Goal: Information Seeking & Learning: Learn about a topic

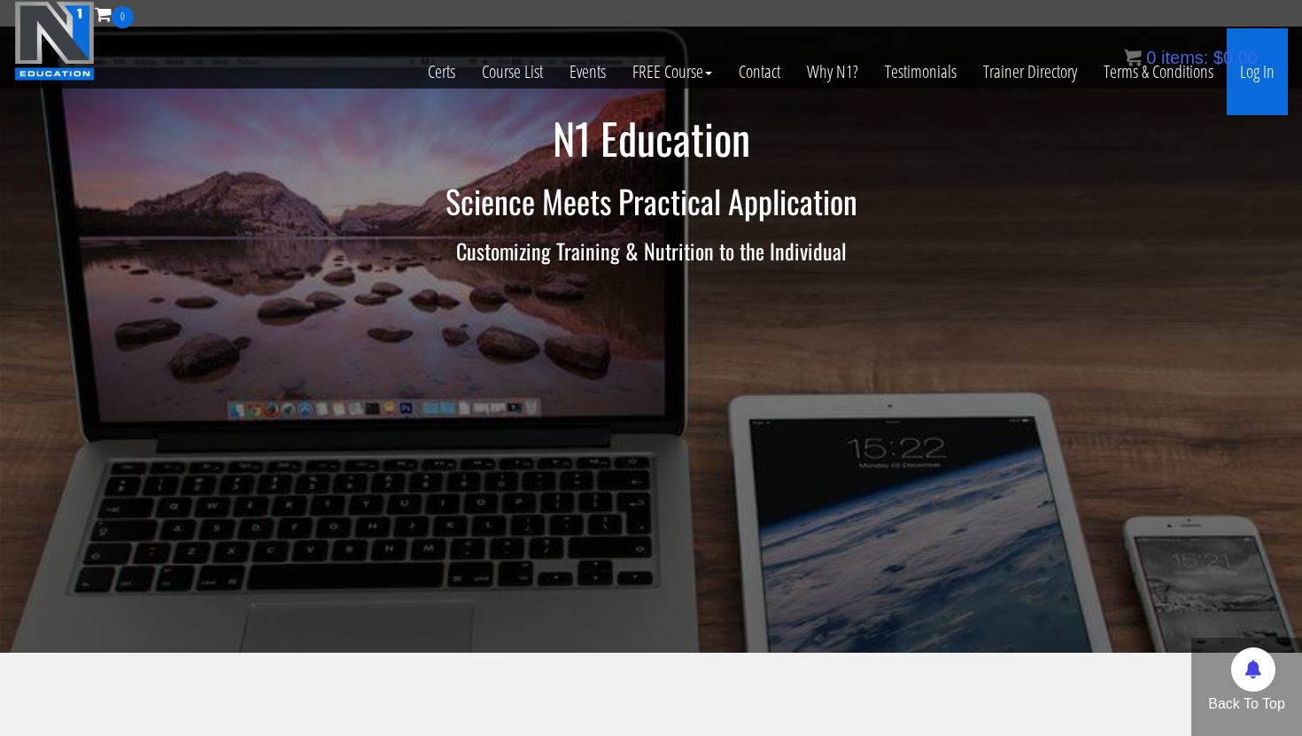
click at [1263, 66] on link "Log In" at bounding box center [1257, 71] width 61 height 87
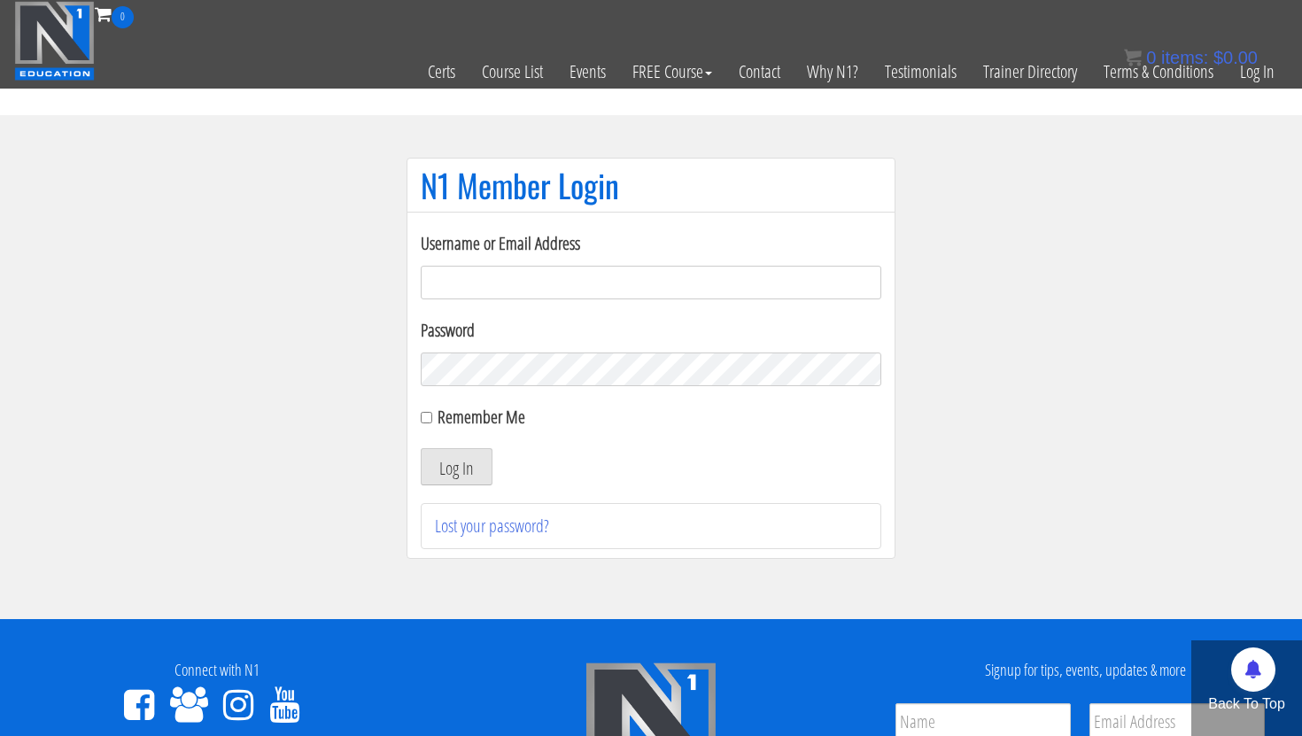
click at [756, 284] on input "Username or Email Address" at bounding box center [651, 283] width 460 height 34
type input "[EMAIL_ADDRESS][DOMAIN_NAME]"
click at [460, 473] on button "Log In" at bounding box center [457, 466] width 72 height 37
click at [453, 461] on button "Log In" at bounding box center [457, 466] width 72 height 37
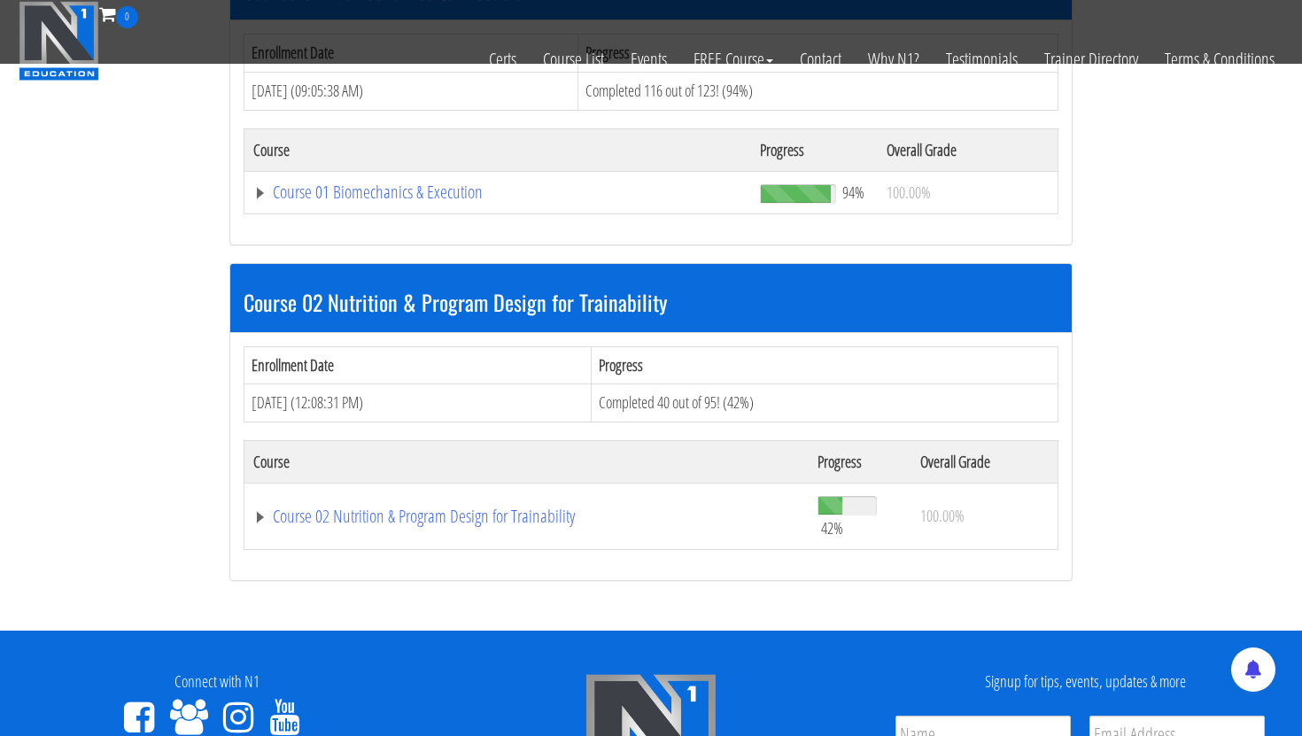
scroll to position [769, 0]
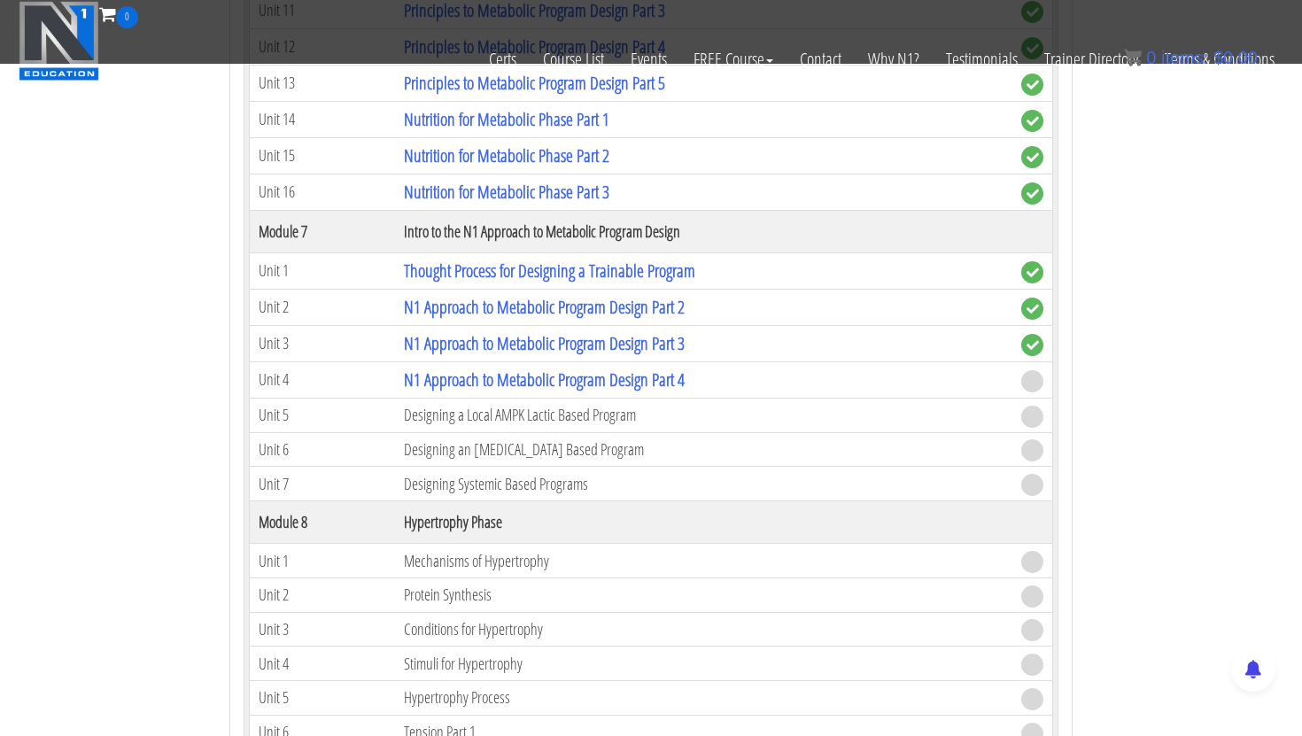
scroll to position [2566, 0]
click at [497, 372] on link "N1 Approach to Metabolic Program Design Part 4" at bounding box center [544, 379] width 281 height 24
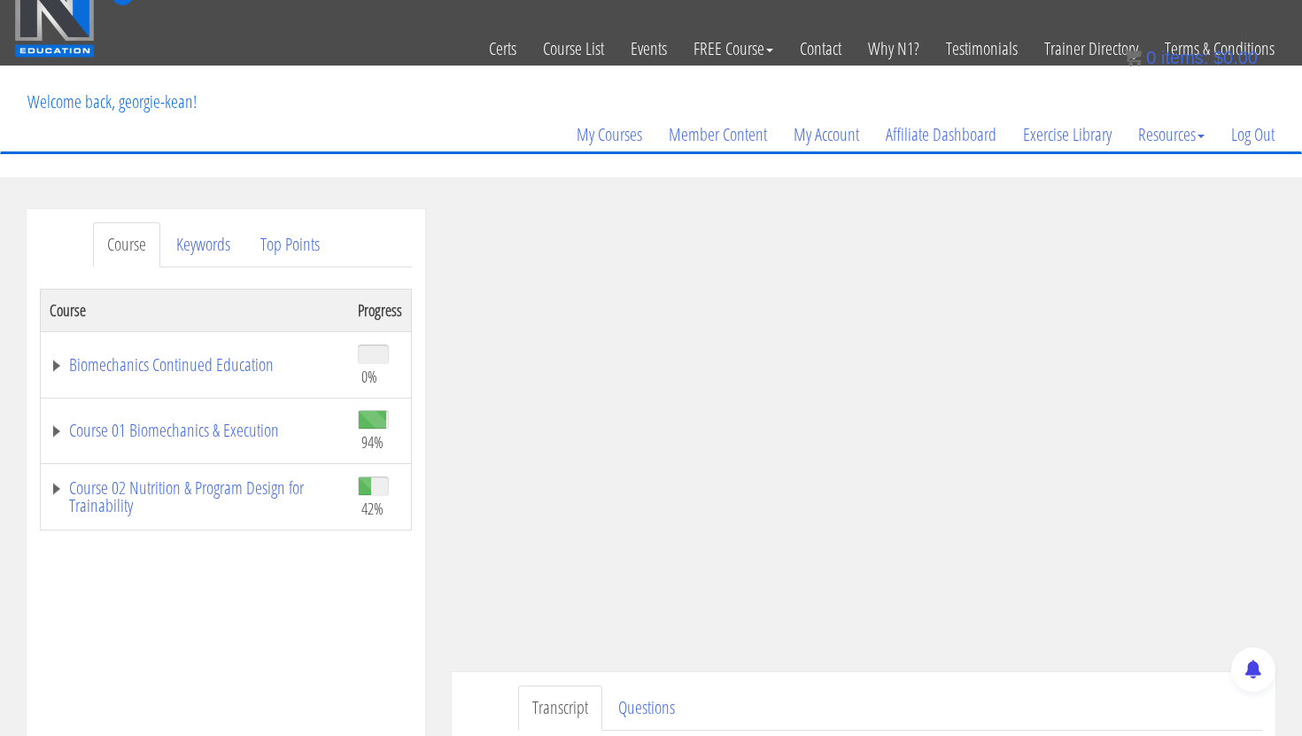
scroll to position [21, 0]
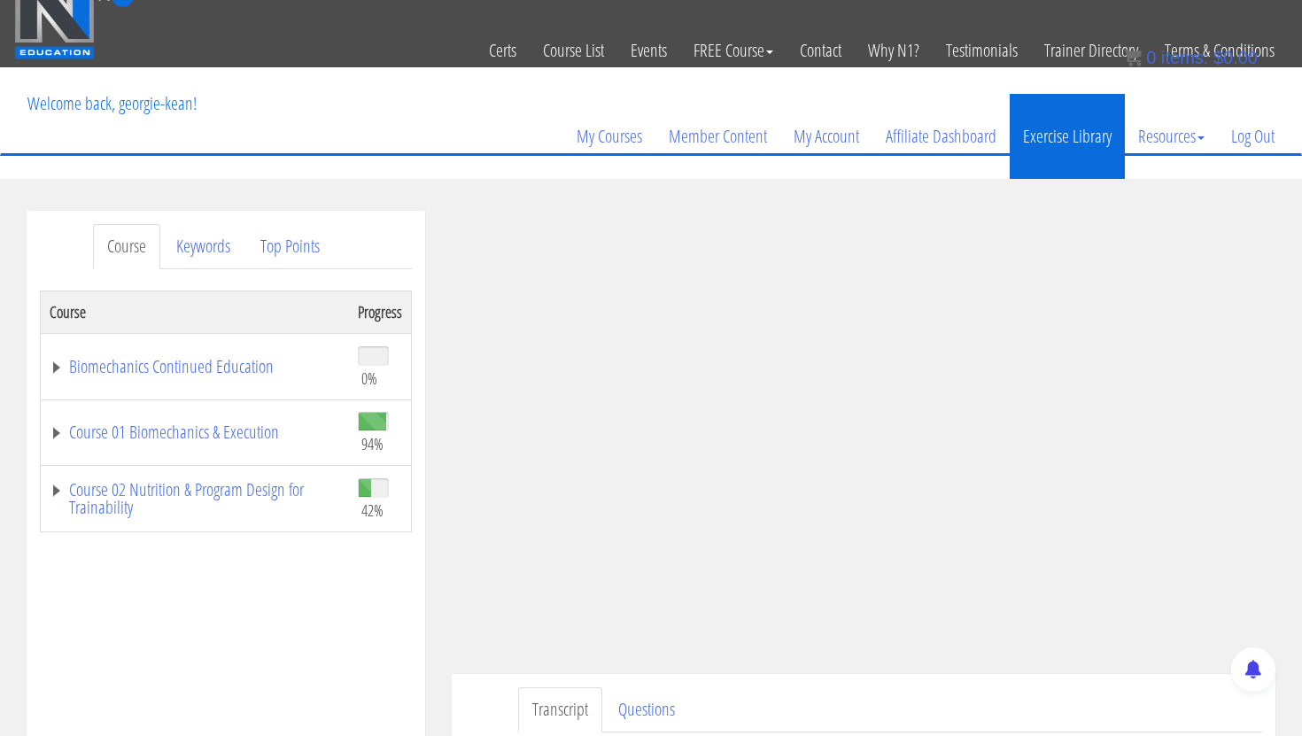
click at [1063, 174] on link "Exercise Library" at bounding box center [1067, 136] width 115 height 85
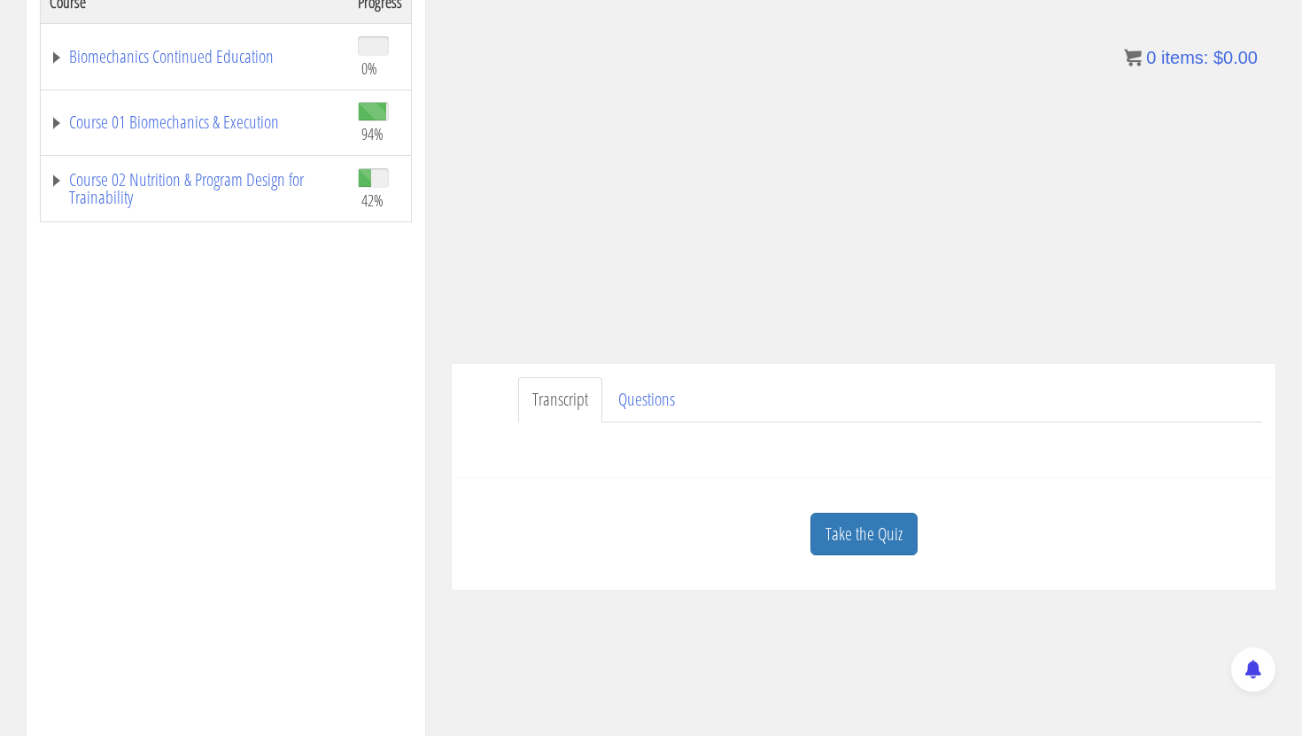
scroll to position [332, 0]
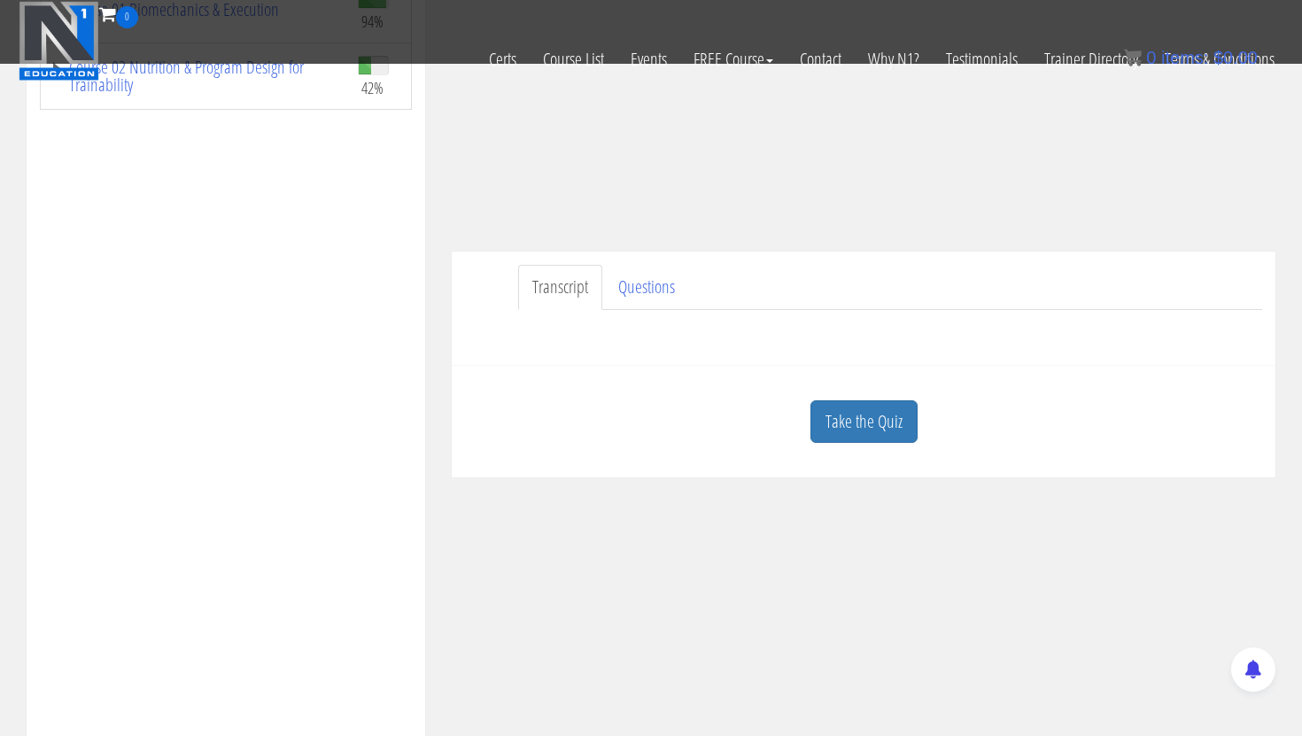
click at [859, 431] on link "Take the Quiz" at bounding box center [863, 421] width 107 height 43
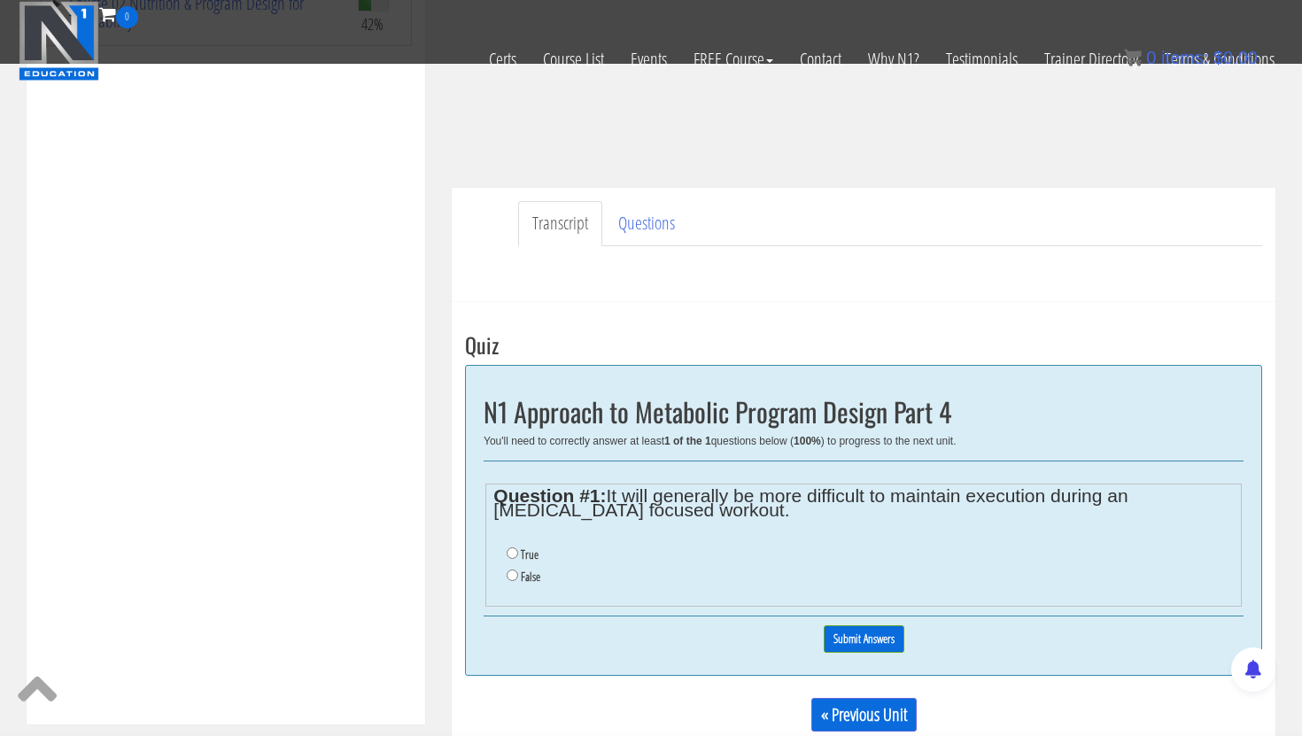
scroll to position [399, 0]
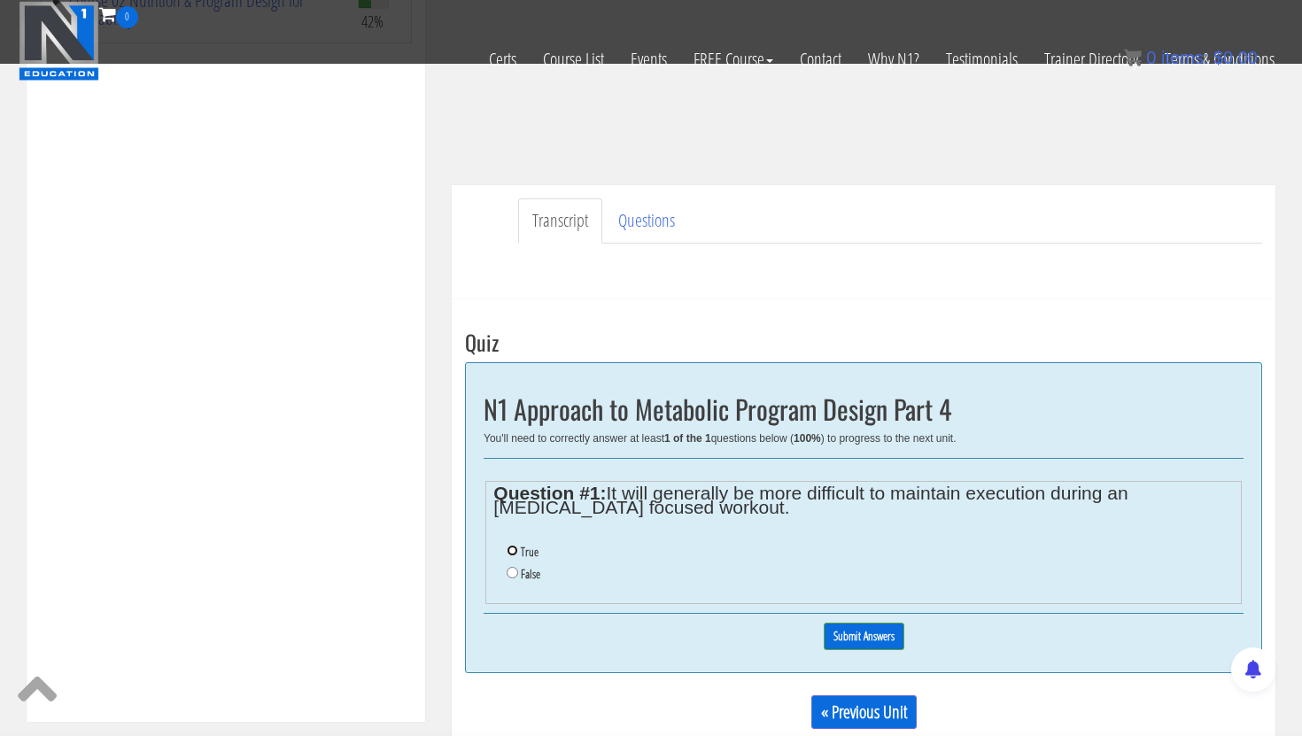
click at [510, 551] on input "True" at bounding box center [513, 551] width 12 height 12
radio input "true"
click at [852, 638] on input "Submit Answers" at bounding box center [864, 636] width 81 height 27
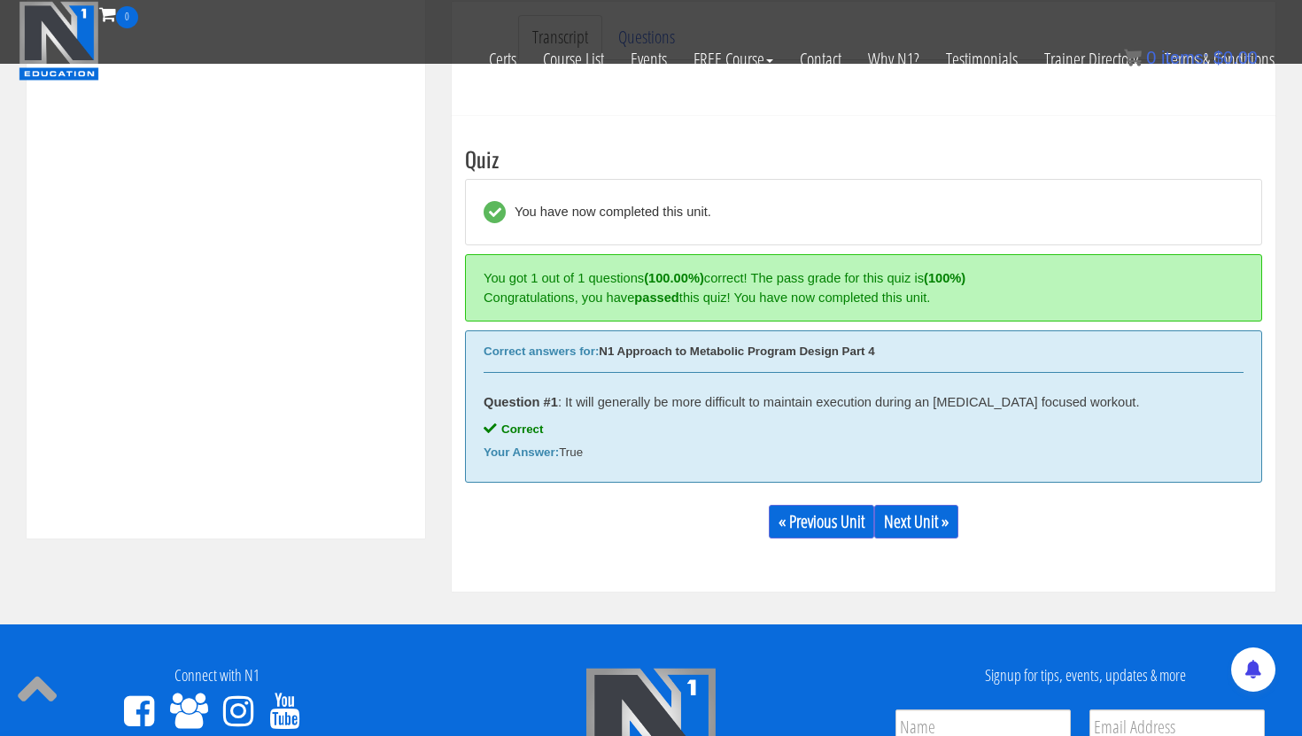
scroll to position [672, 0]
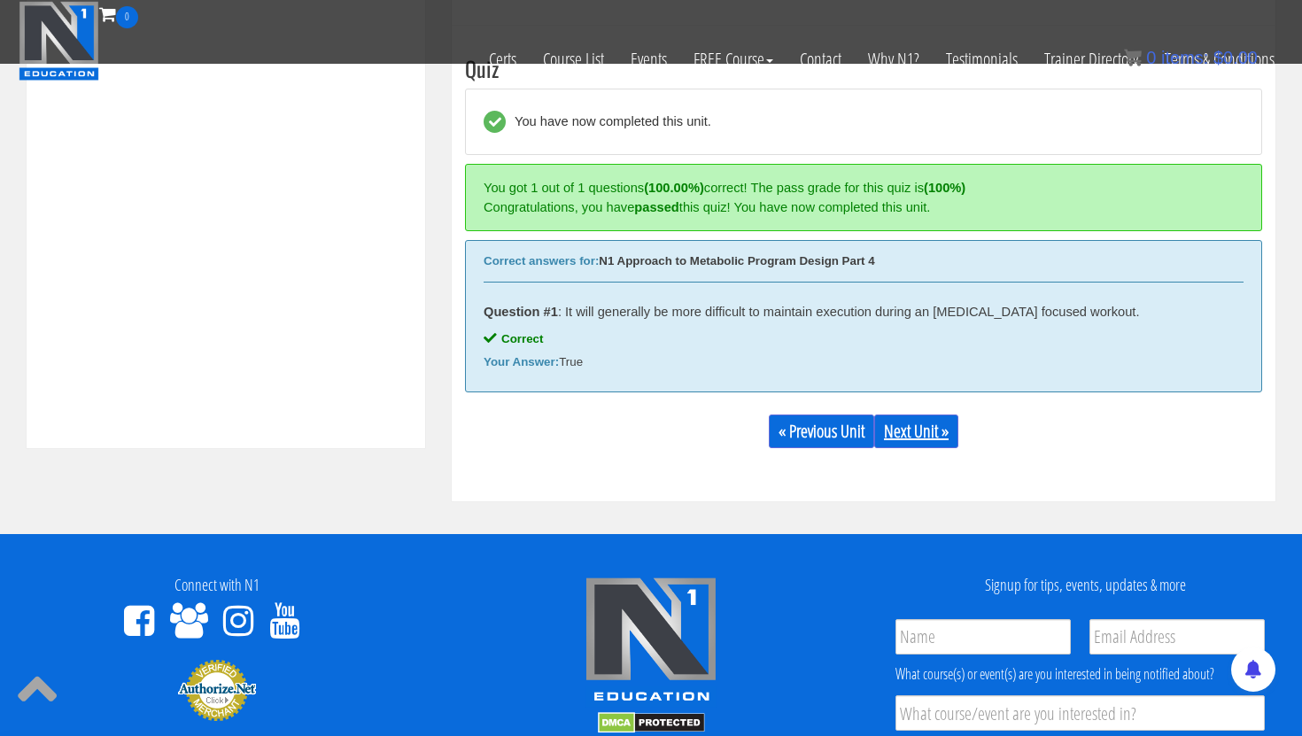
click at [923, 424] on link "Next Unit »" at bounding box center [916, 431] width 84 height 34
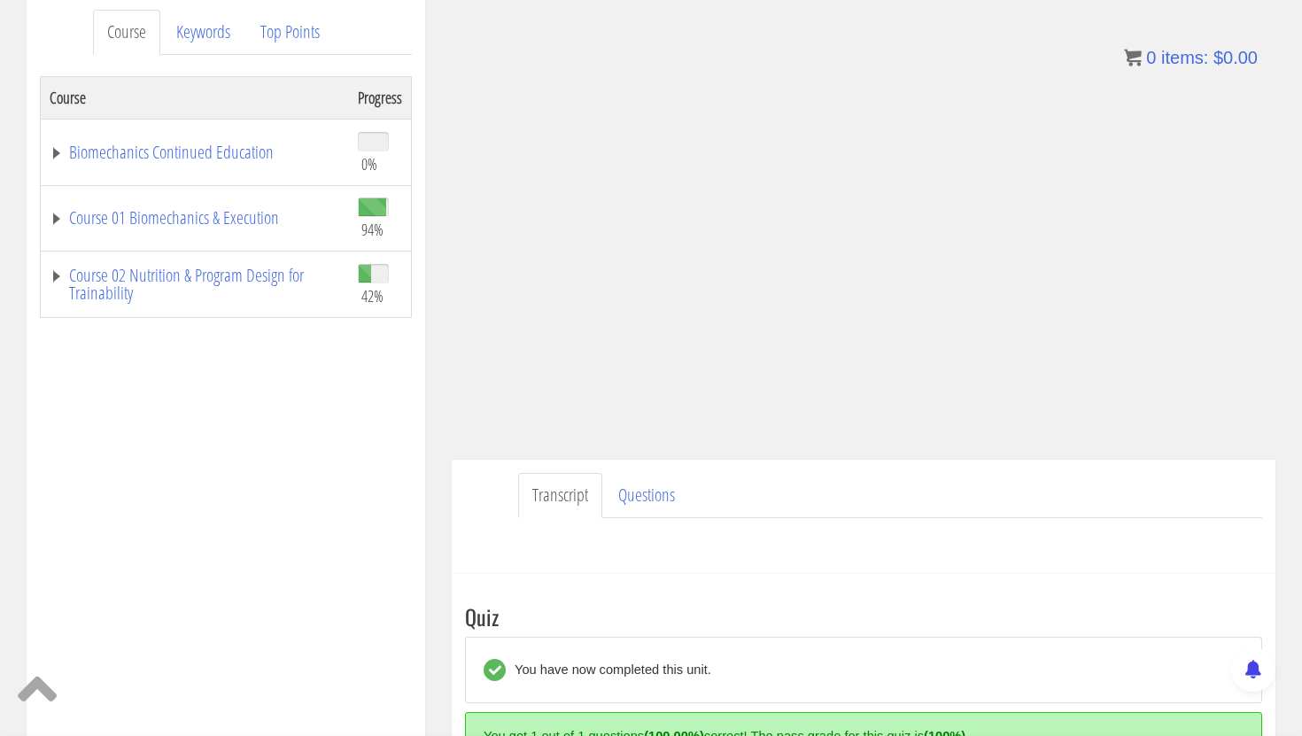
scroll to position [360, 0]
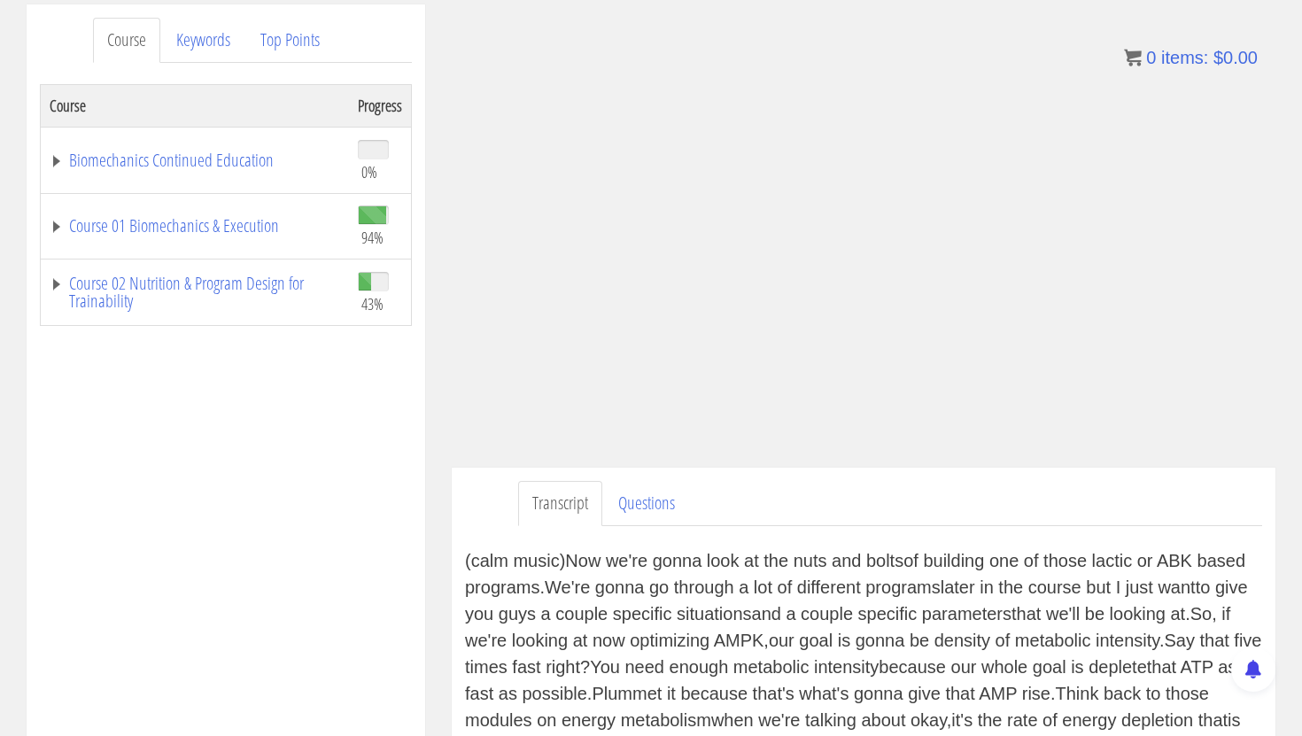
scroll to position [229, 0]
click at [426, 595] on div "Course Keywords Top Points Course Progress Biomechanics Continued Education 0% …" at bounding box center [225, 503] width 425 height 1000
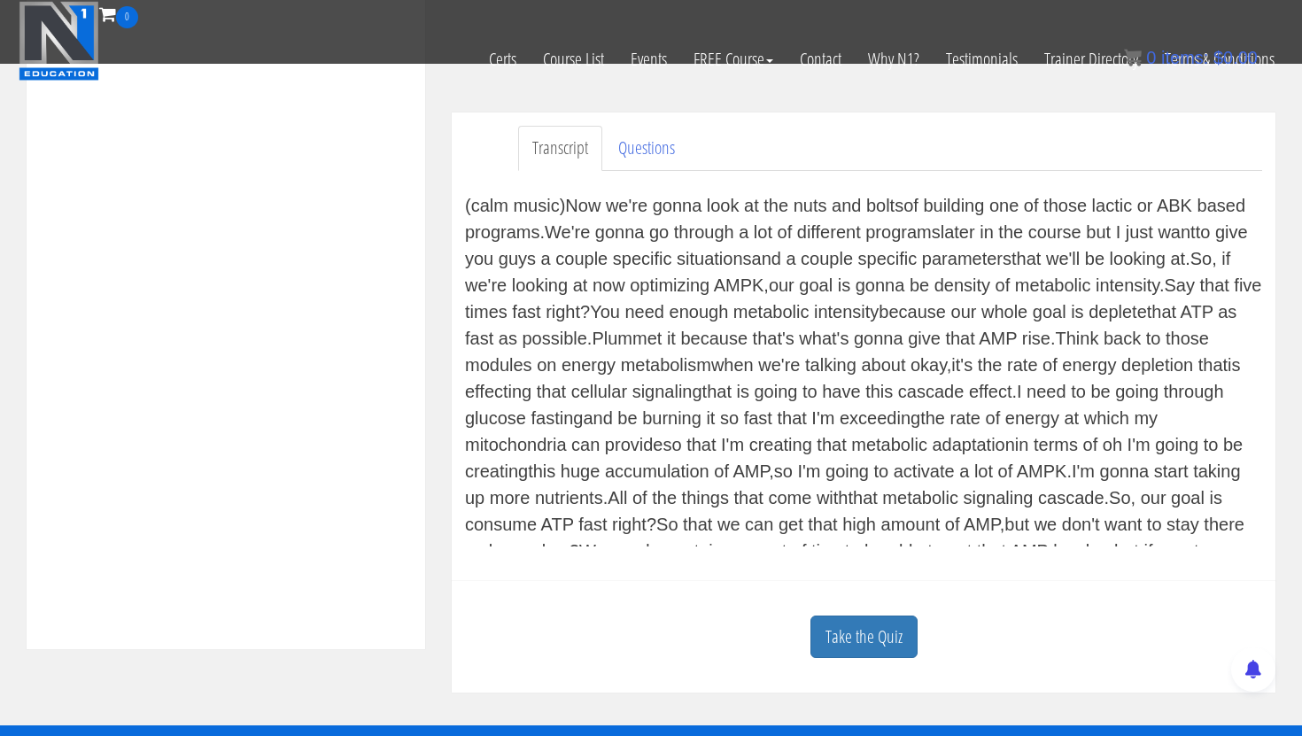
scroll to position [576, 0]
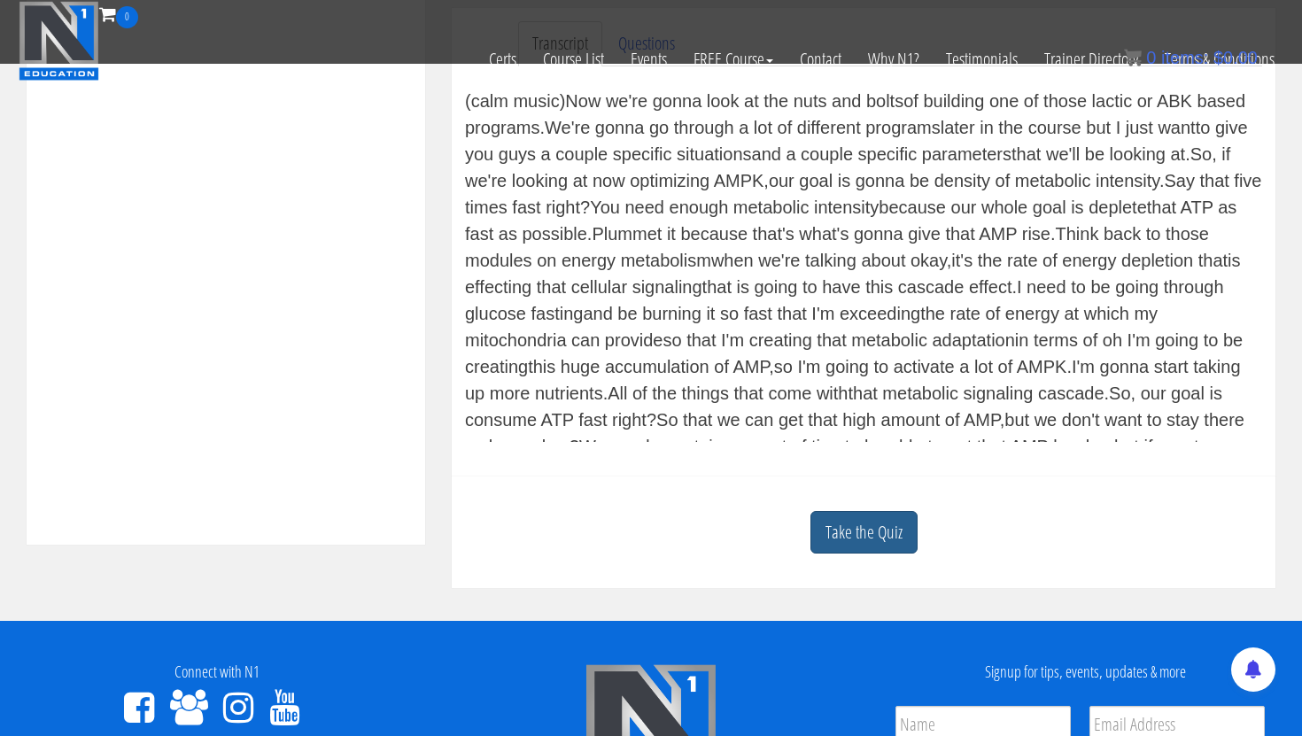
click at [891, 543] on link "Take the Quiz" at bounding box center [863, 532] width 107 height 43
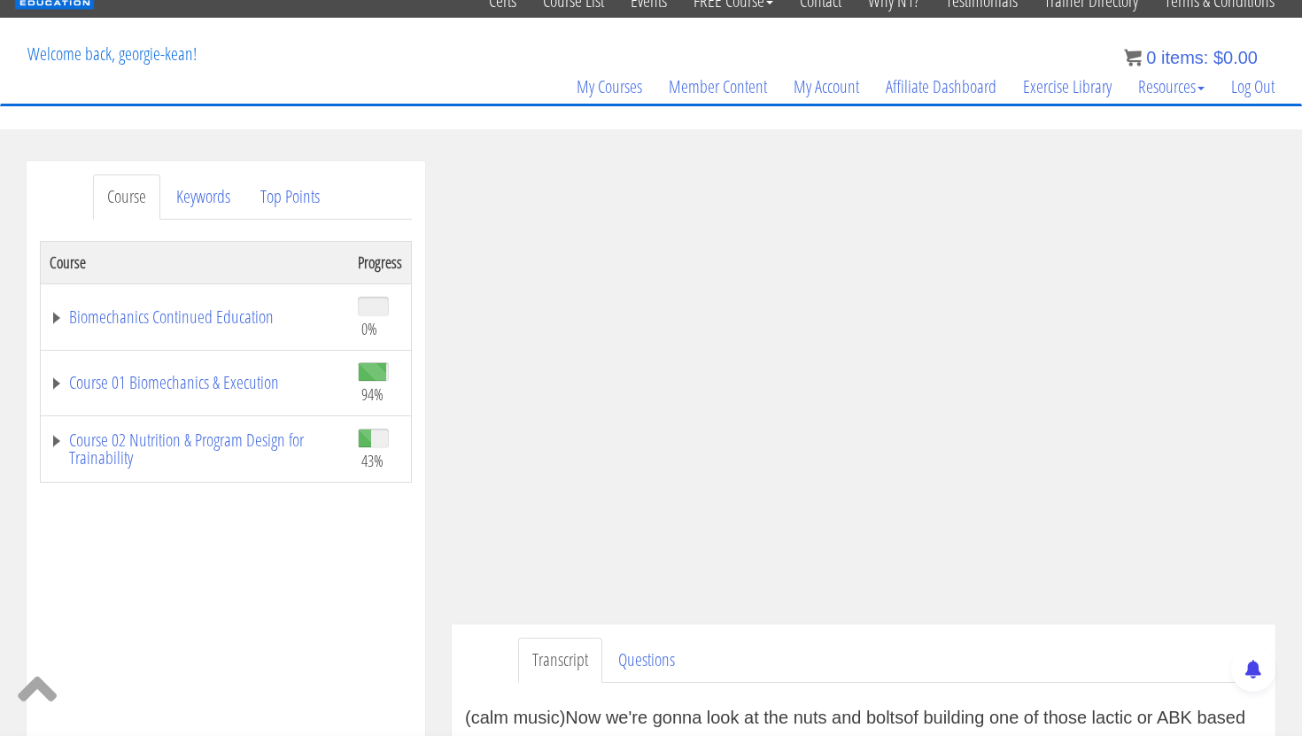
scroll to position [77, 0]
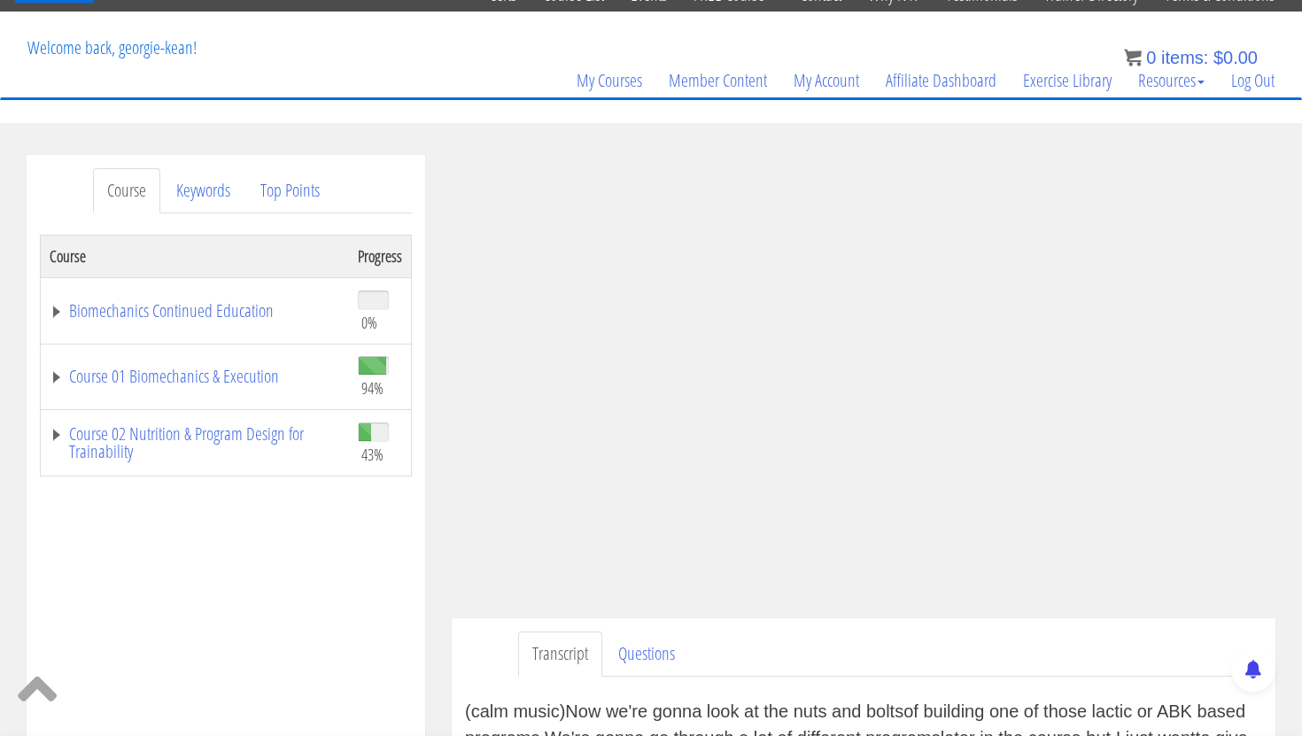
click at [549, 643] on link "Transcript" at bounding box center [560, 653] width 84 height 45
click at [669, 648] on link "Questions" at bounding box center [646, 653] width 85 height 45
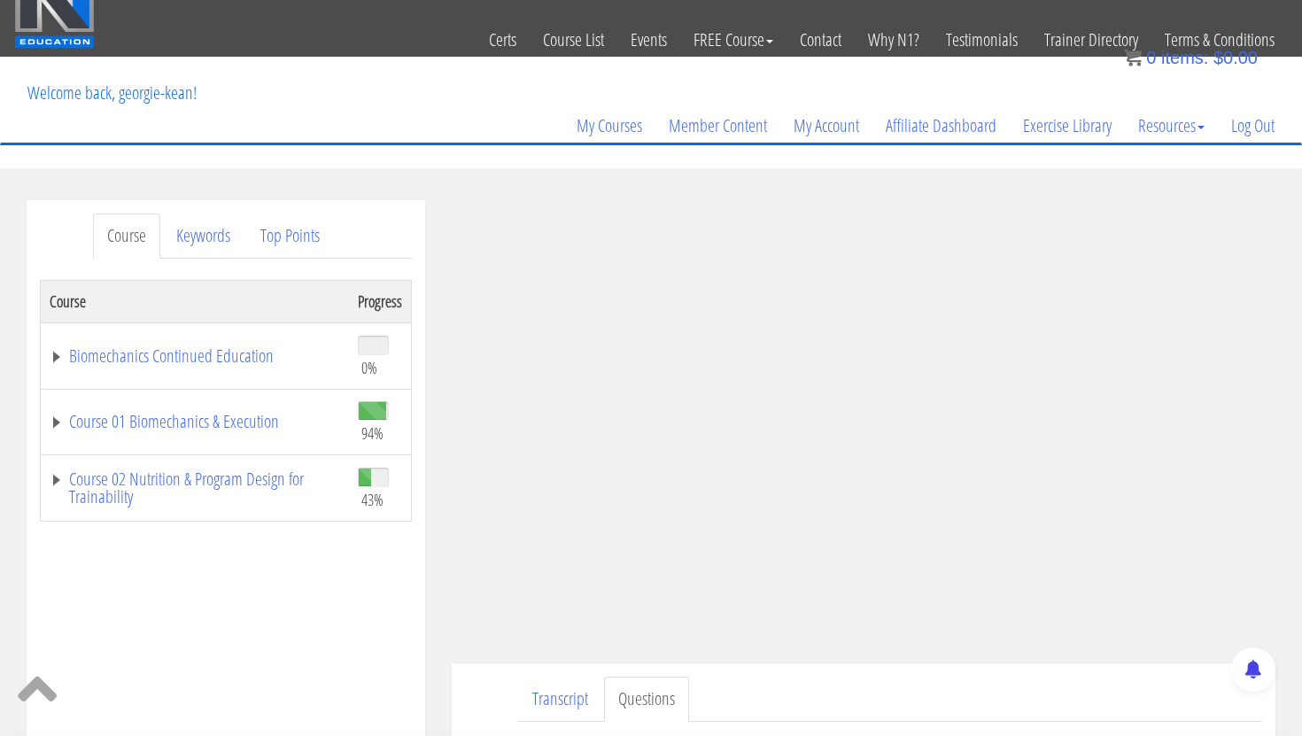
scroll to position [31, 0]
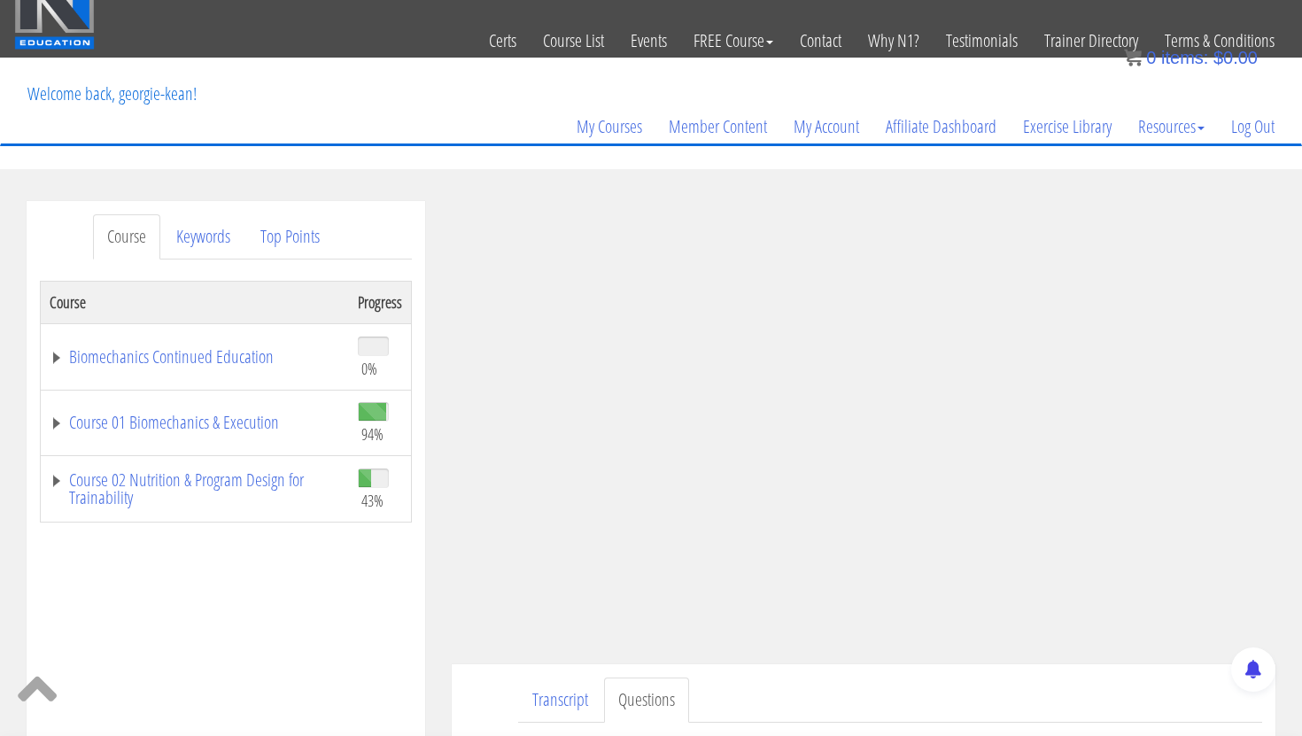
click at [275, 662] on div "Course Progress Biomechanics Continued Education 0% Module 1 Continued Educatio…" at bounding box center [226, 724] width 372 height 886
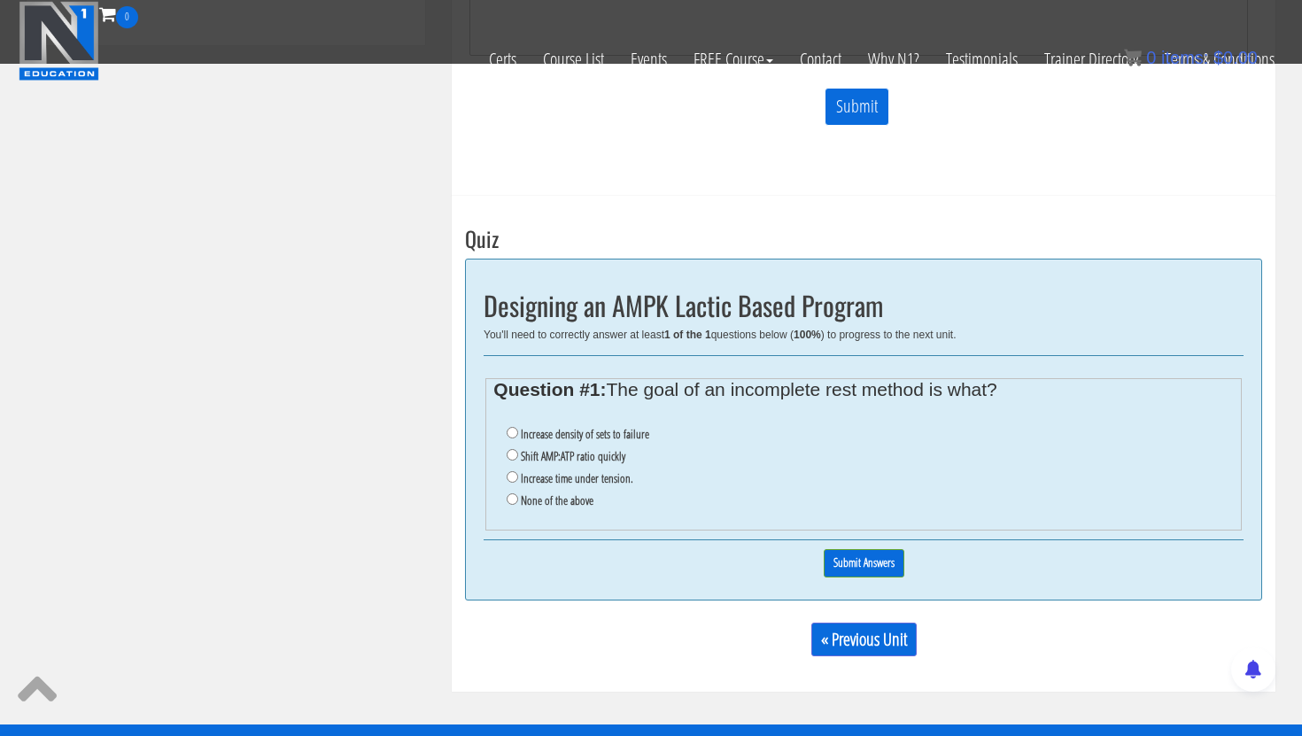
scroll to position [1079, 0]
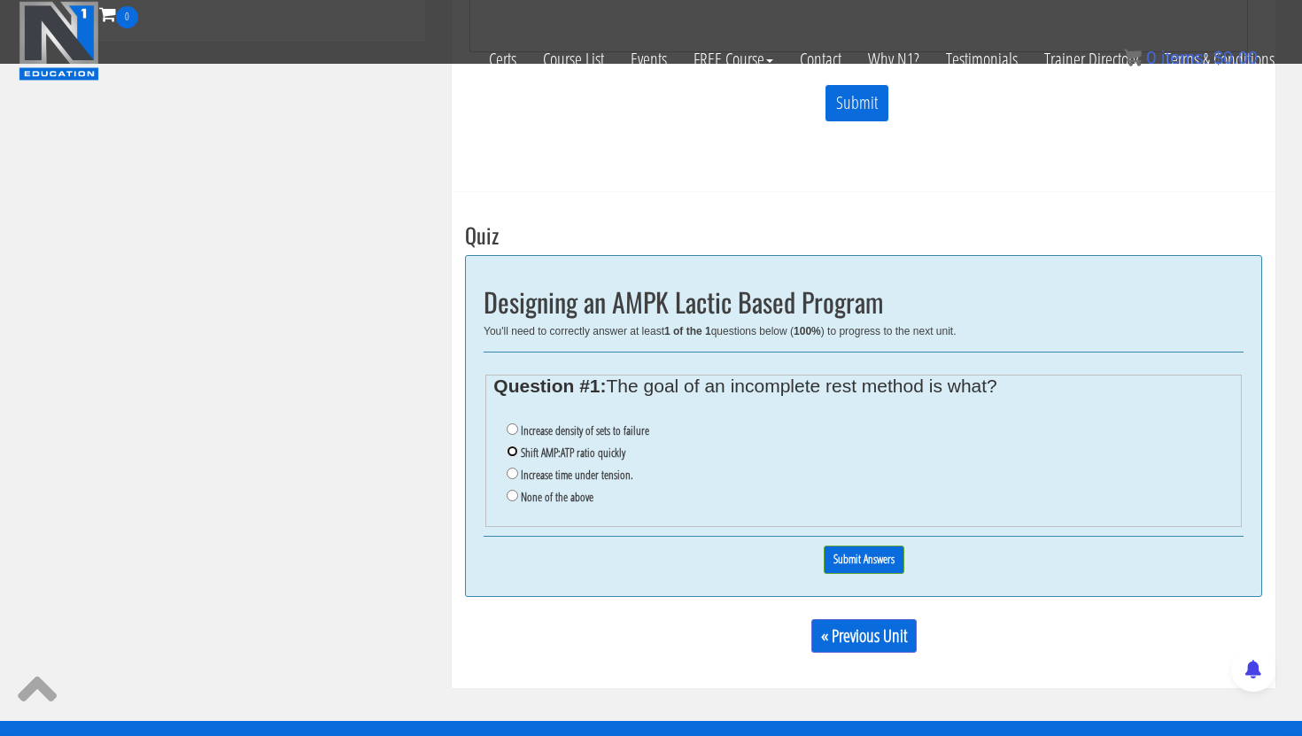
click at [512, 453] on input "Shift AMP:ATP ratio quickly" at bounding box center [513, 451] width 12 height 12
radio input "true"
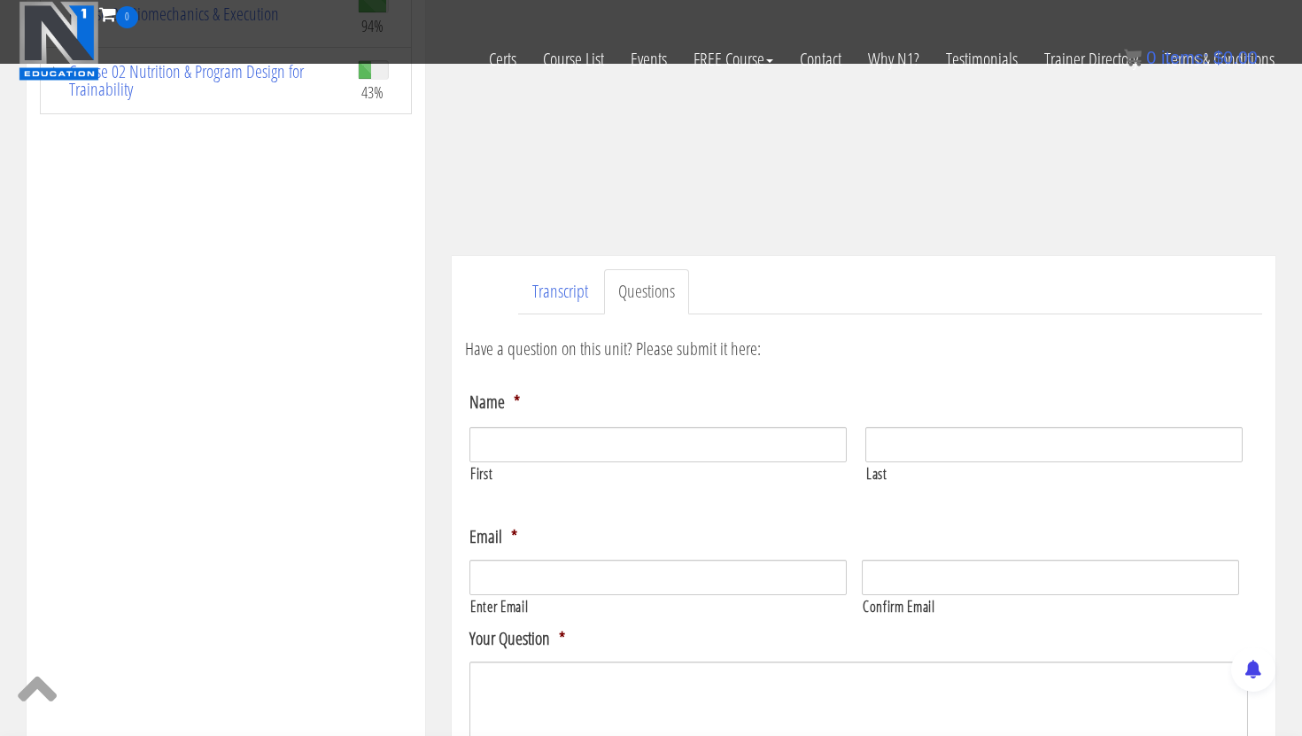
scroll to position [0, 0]
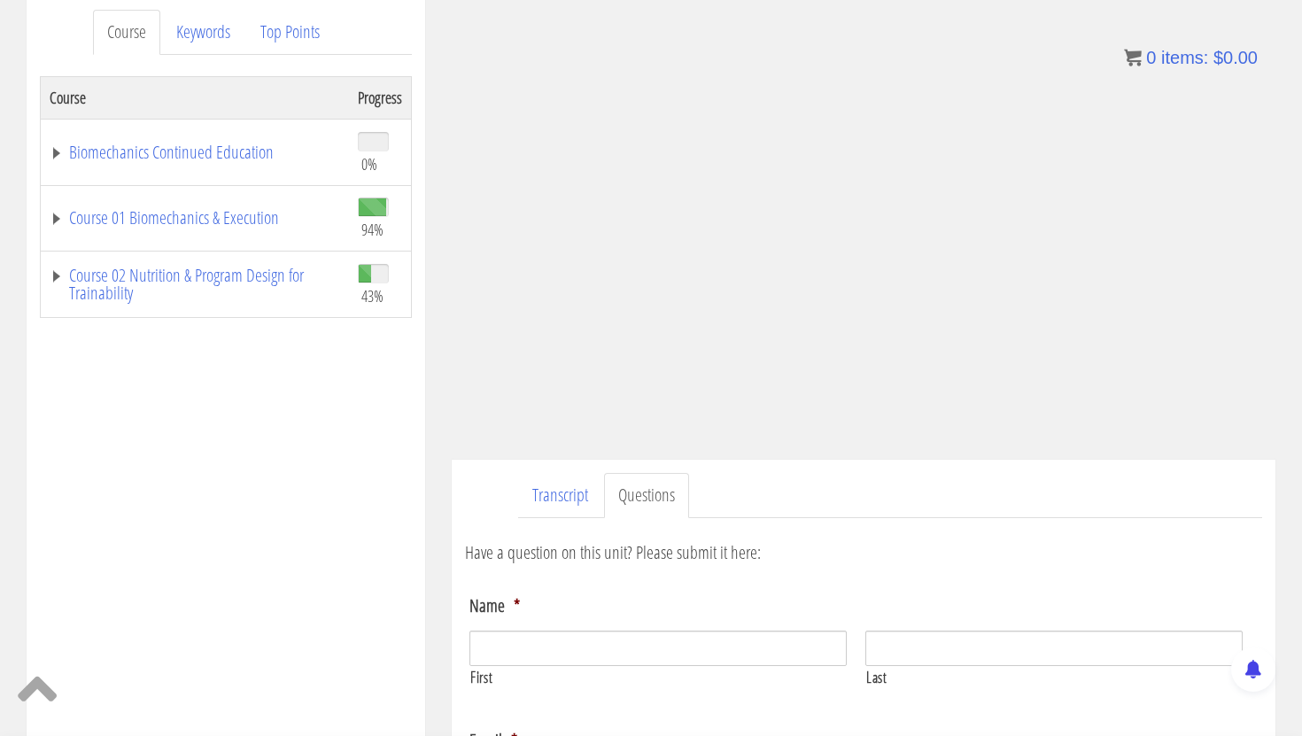
scroll to position [244, 0]
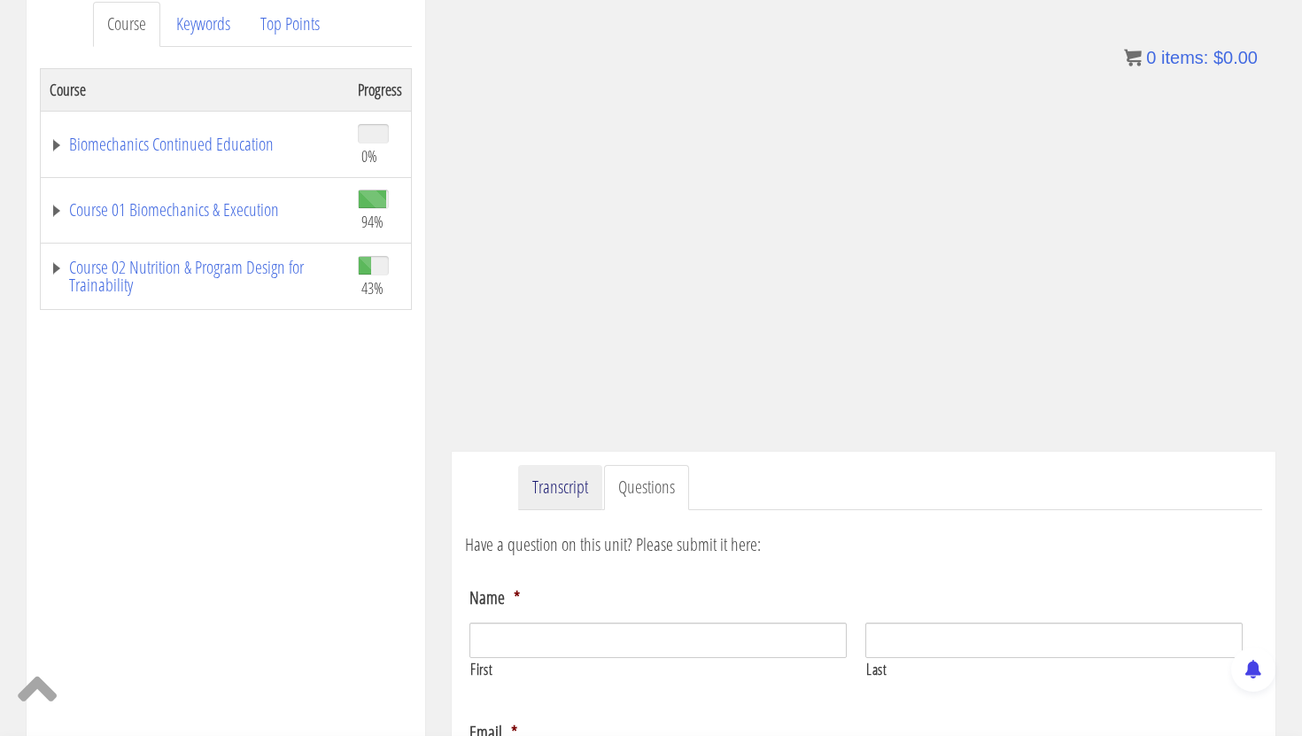
click at [583, 494] on link "Transcript" at bounding box center [560, 487] width 84 height 45
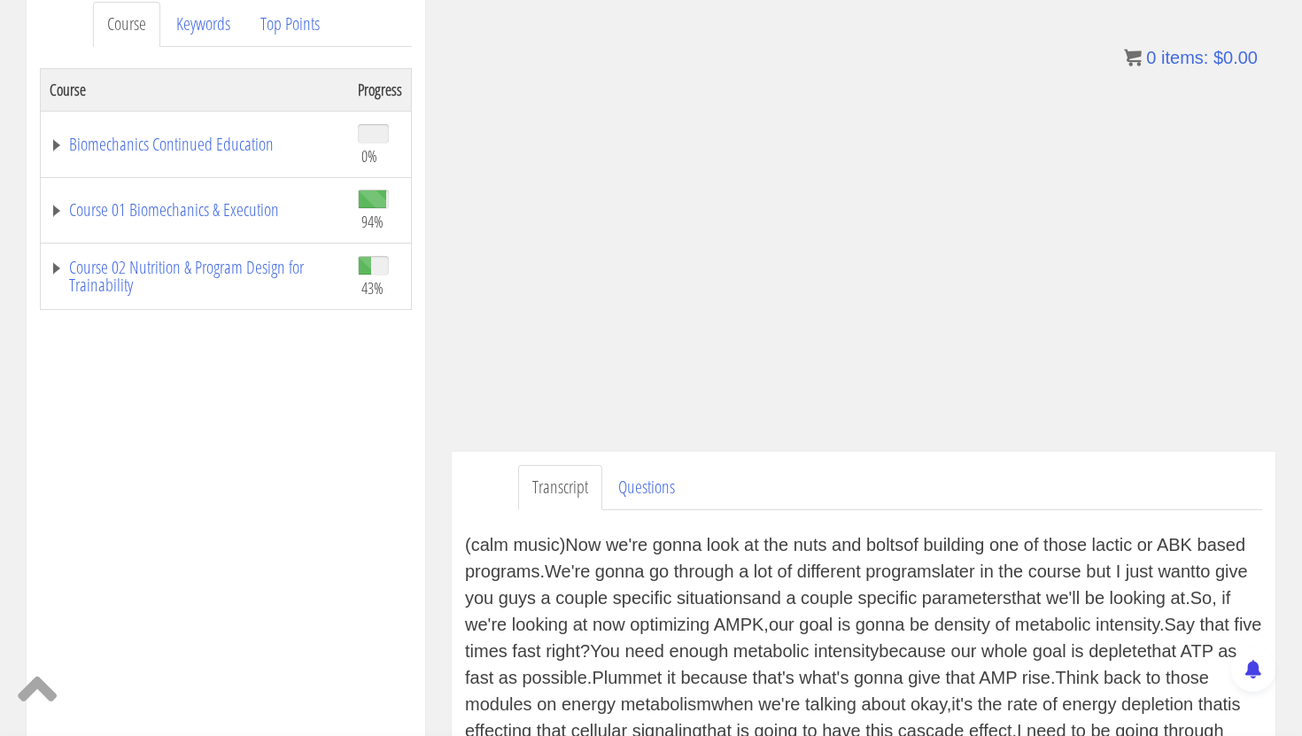
click at [574, 482] on link "Transcript" at bounding box center [560, 487] width 84 height 45
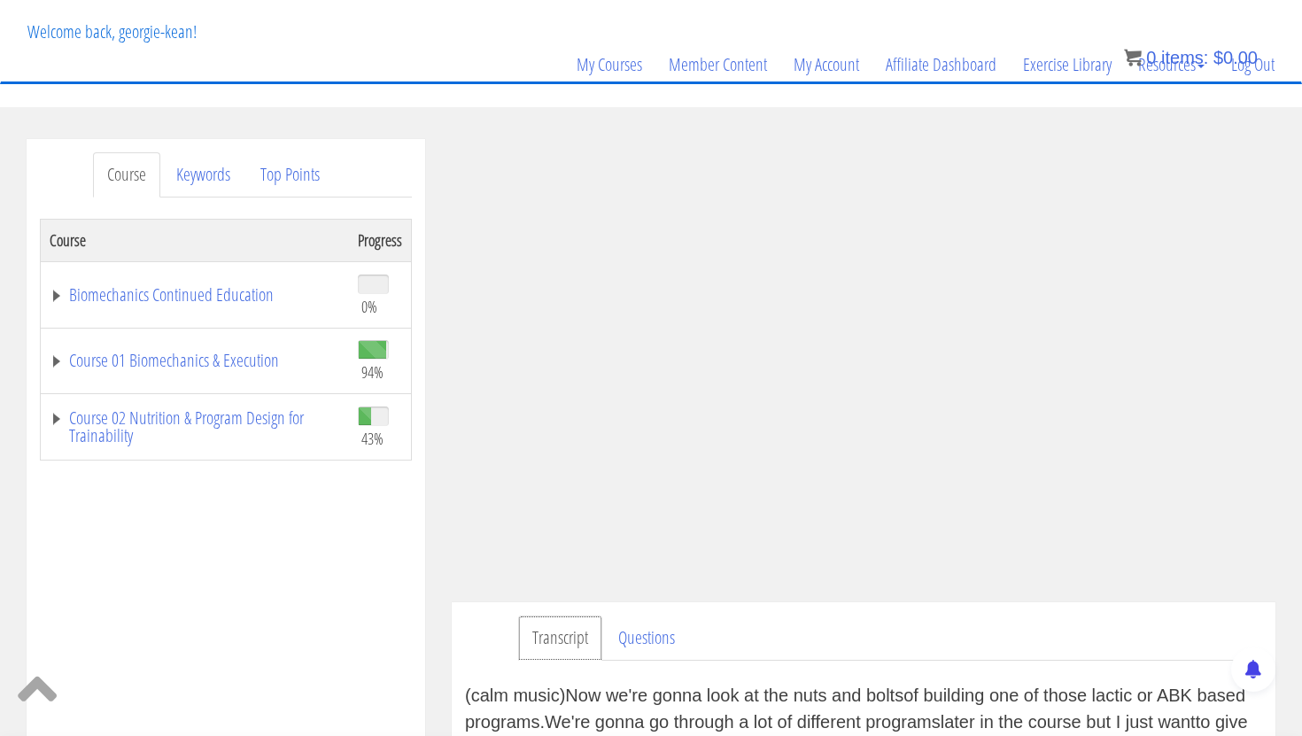
scroll to position [91, 0]
click at [323, 548] on div "Course Progress Biomechanics Continued Education 0% Module 1 Continued Educatio…" at bounding box center [226, 664] width 372 height 886
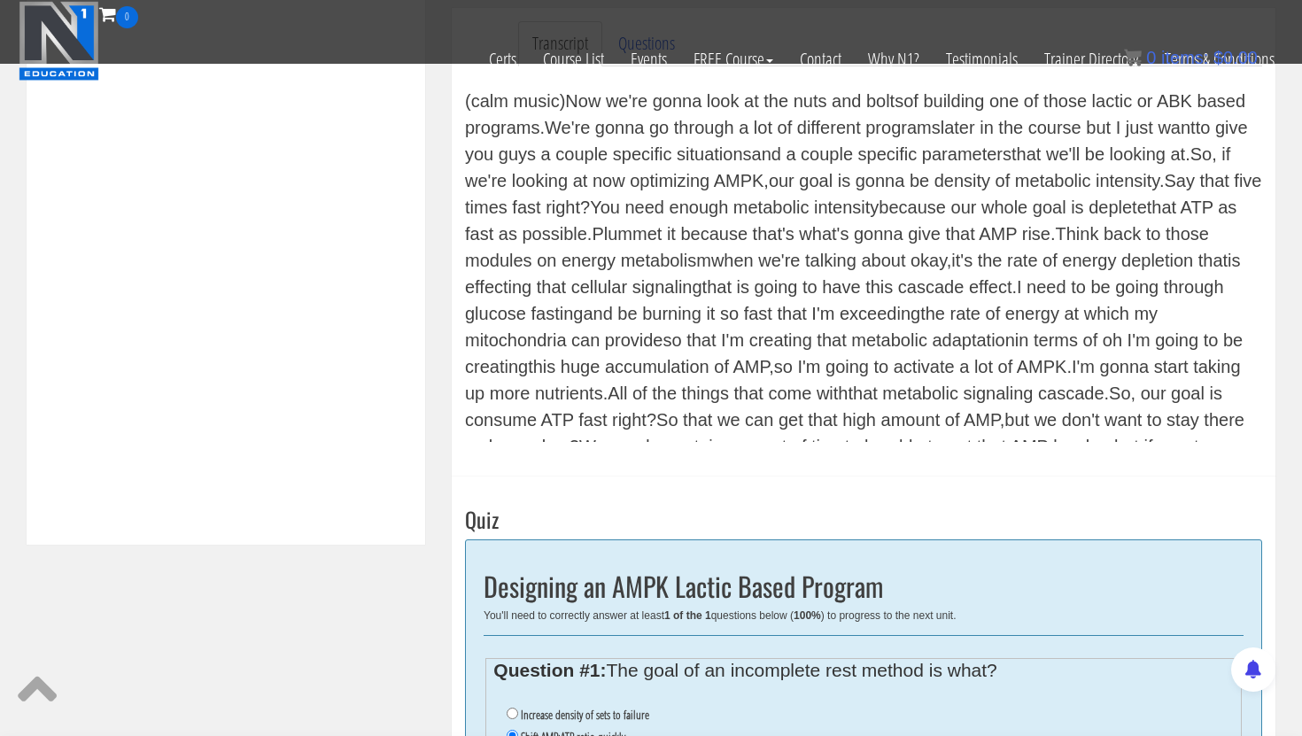
scroll to position [844, 0]
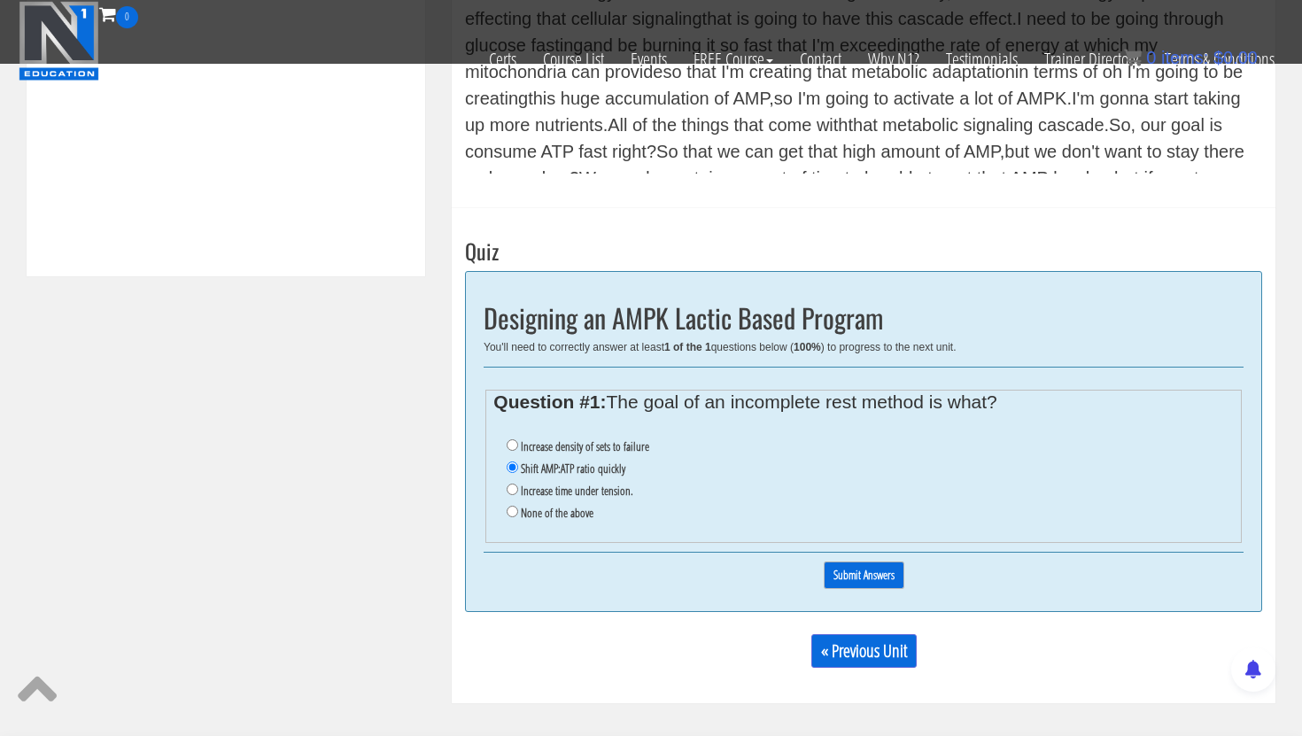
click at [852, 573] on input "Submit Answers" at bounding box center [864, 574] width 81 height 27
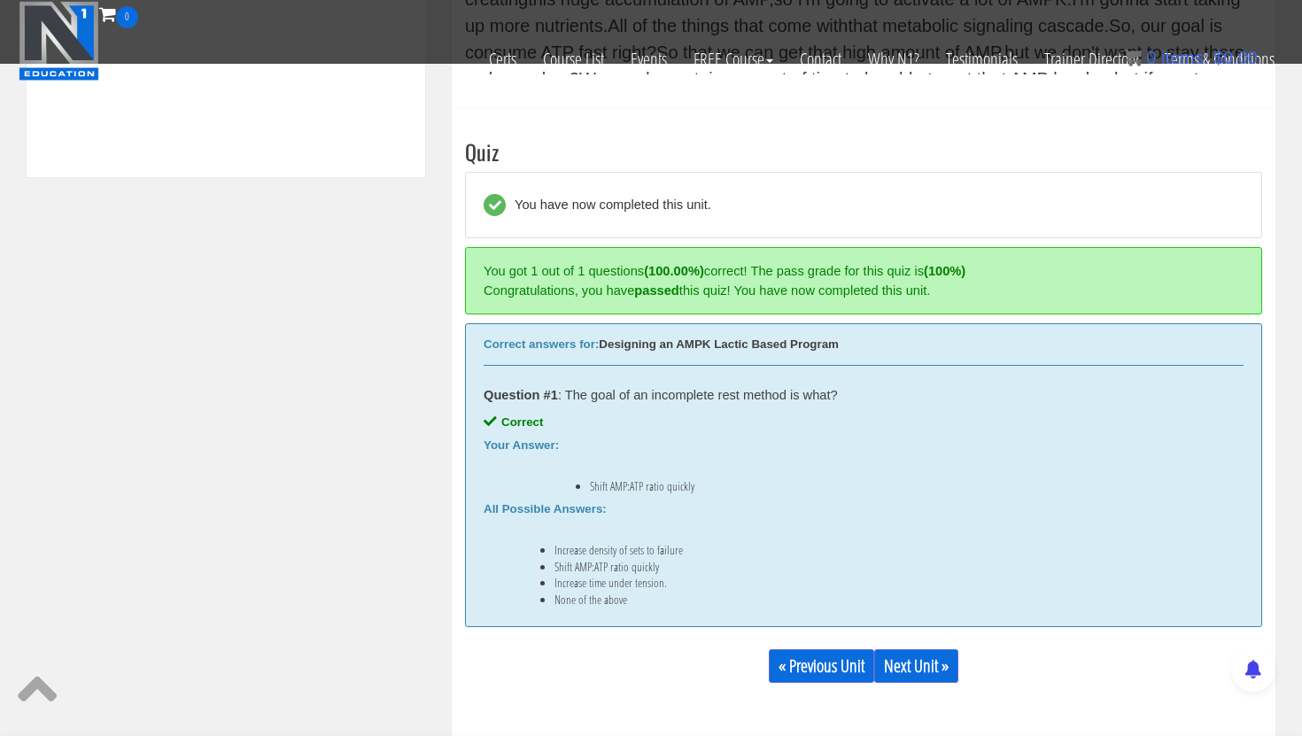
scroll to position [1026, 0]
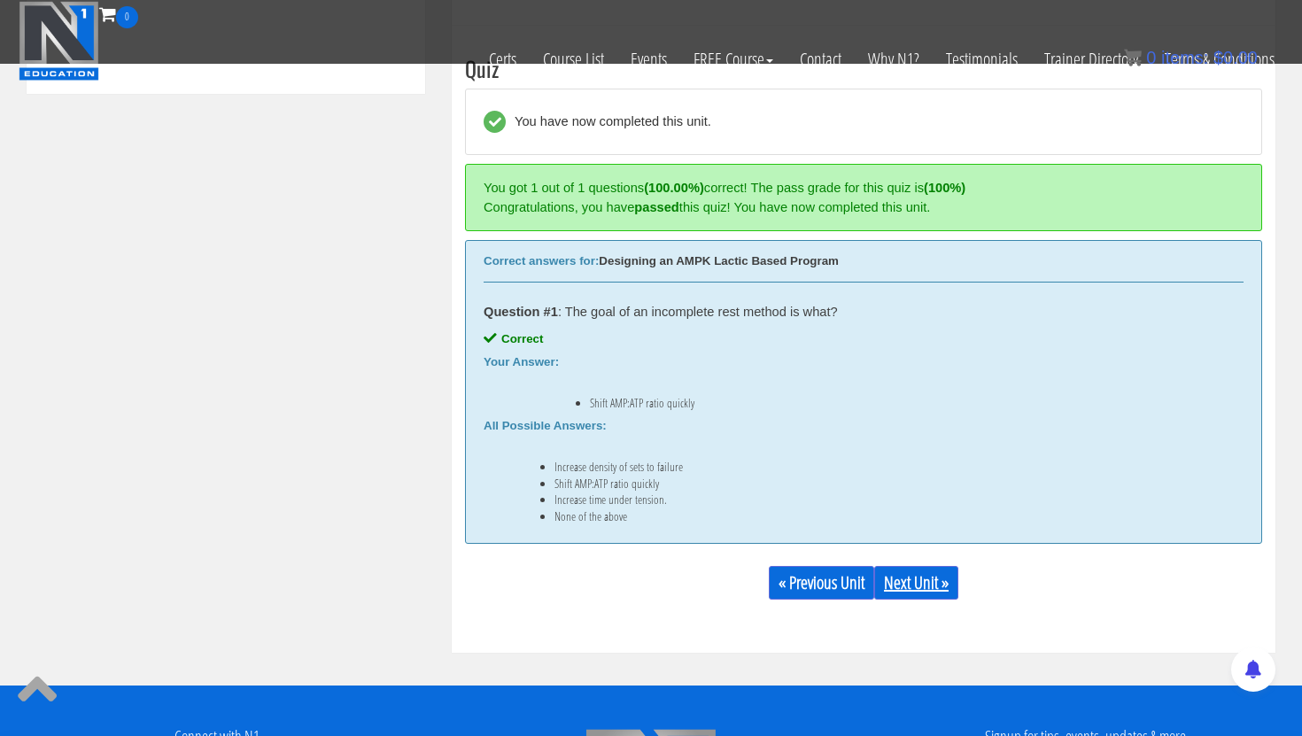
click at [932, 583] on link "Next Unit »" at bounding box center [916, 583] width 84 height 34
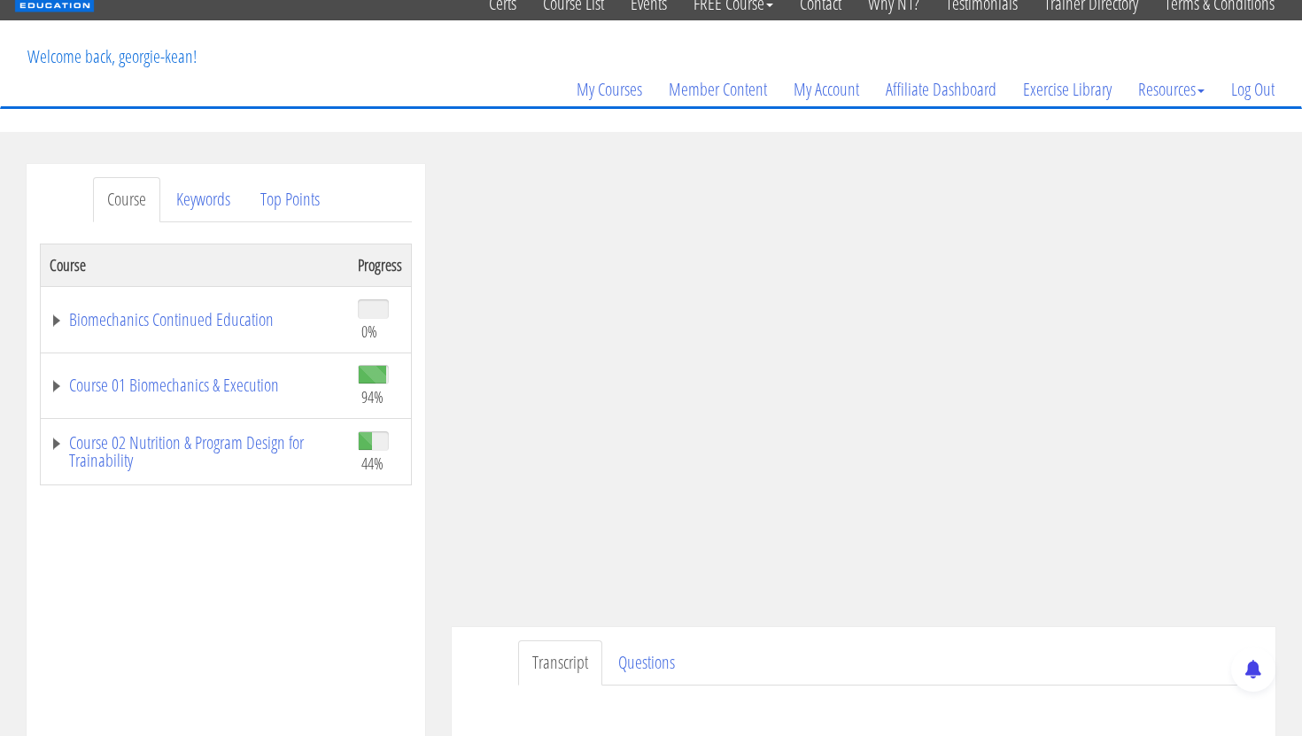
scroll to position [76, 0]
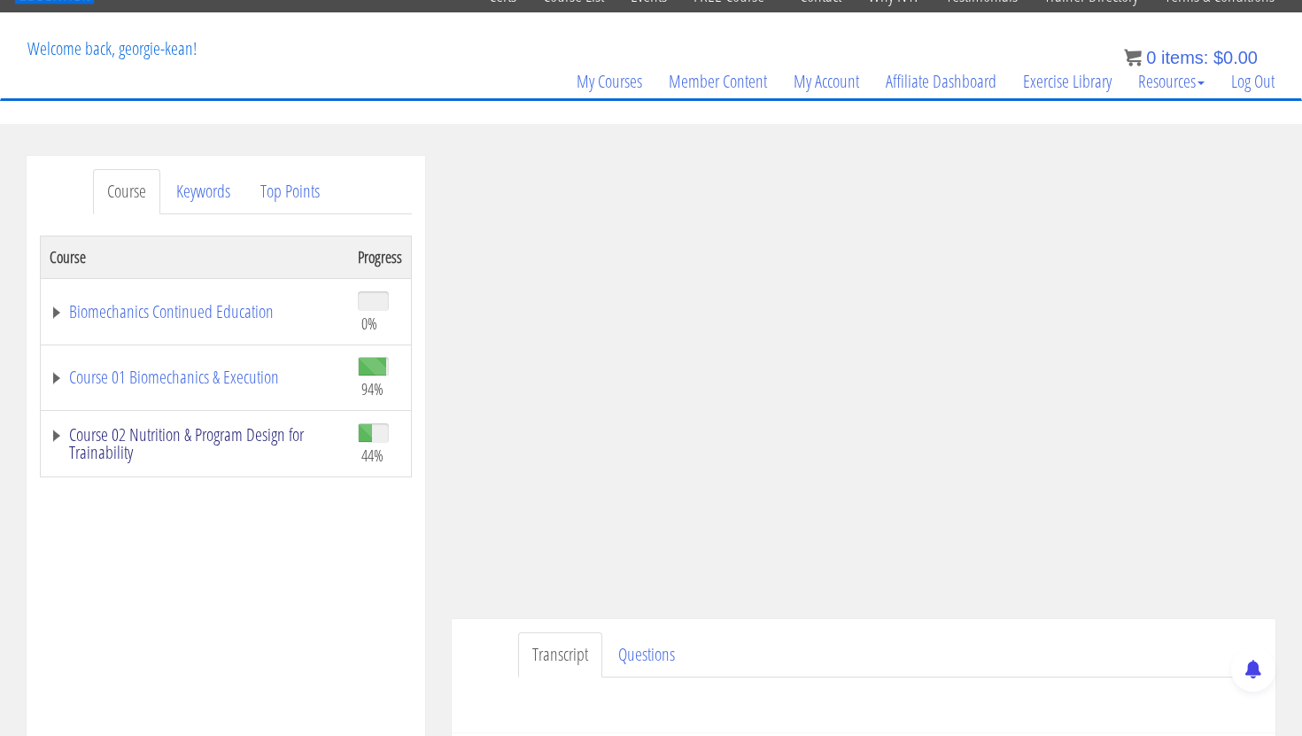
click at [275, 438] on link "Course 02 Nutrition & Program Design for Trainability" at bounding box center [195, 443] width 290 height 35
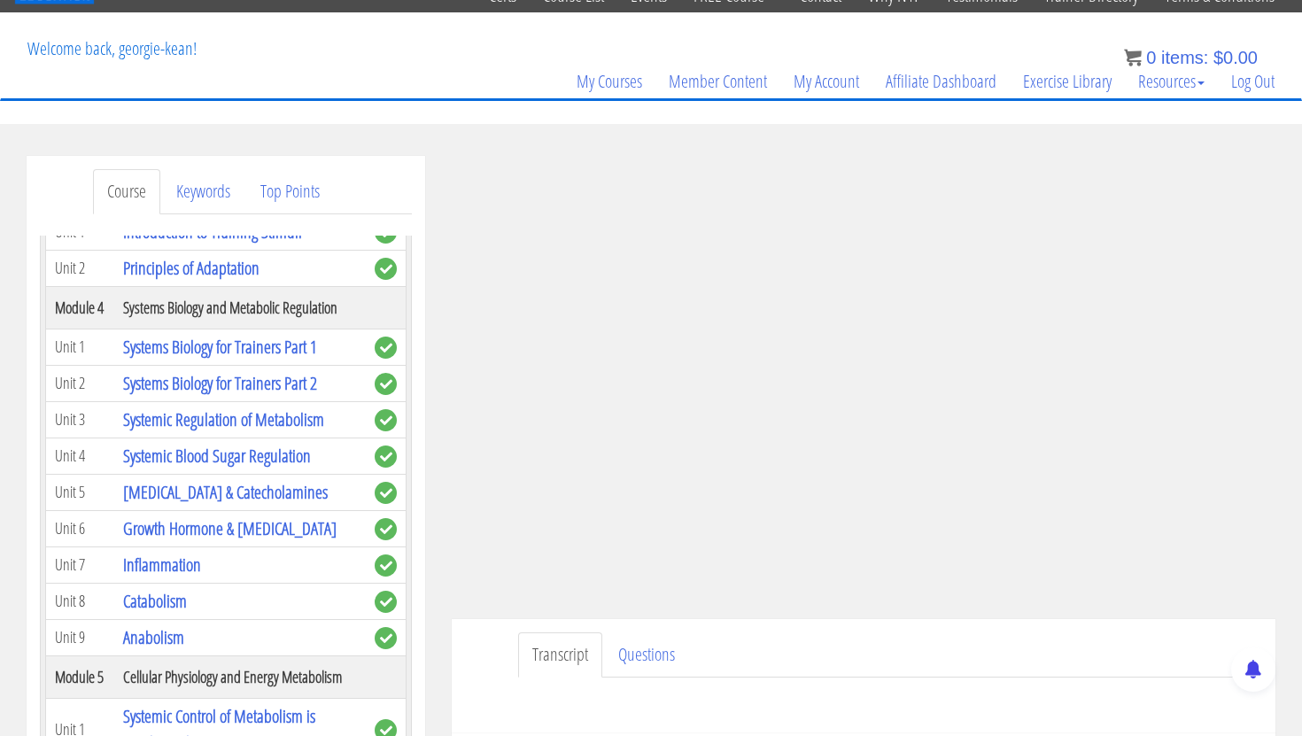
scroll to position [544, 0]
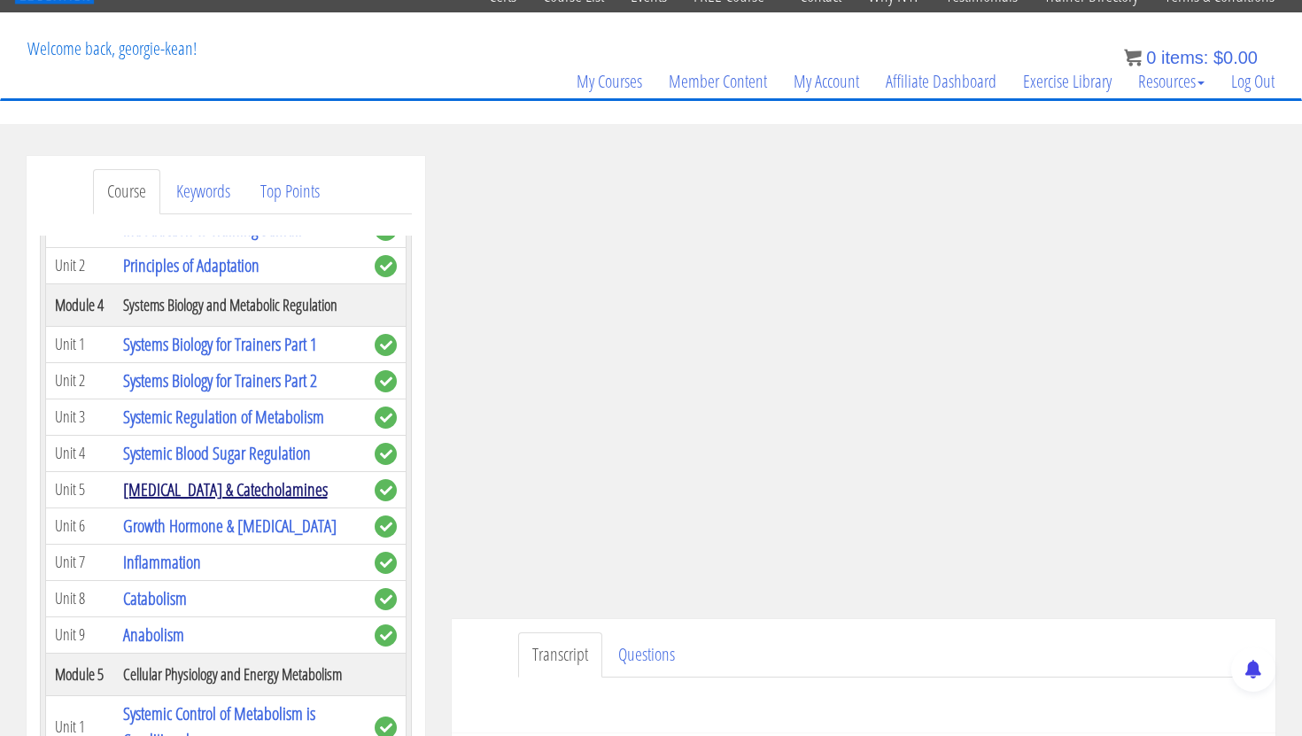
click at [248, 479] on link "[MEDICAL_DATA] & Catecholamines" at bounding box center [225, 489] width 205 height 24
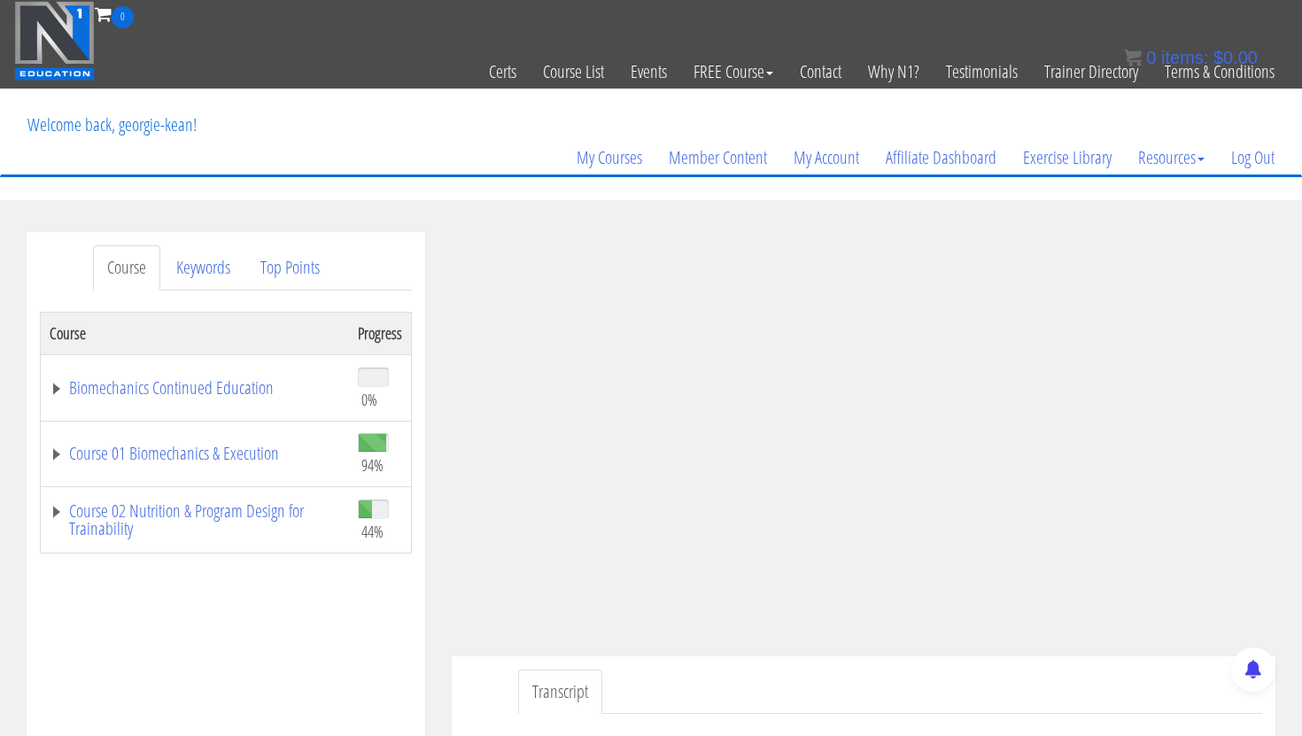
click at [1010, 674] on ul "Transcript" at bounding box center [890, 691] width 744 height 45
click at [1066, 681] on ul "Transcript" at bounding box center [890, 691] width 744 height 45
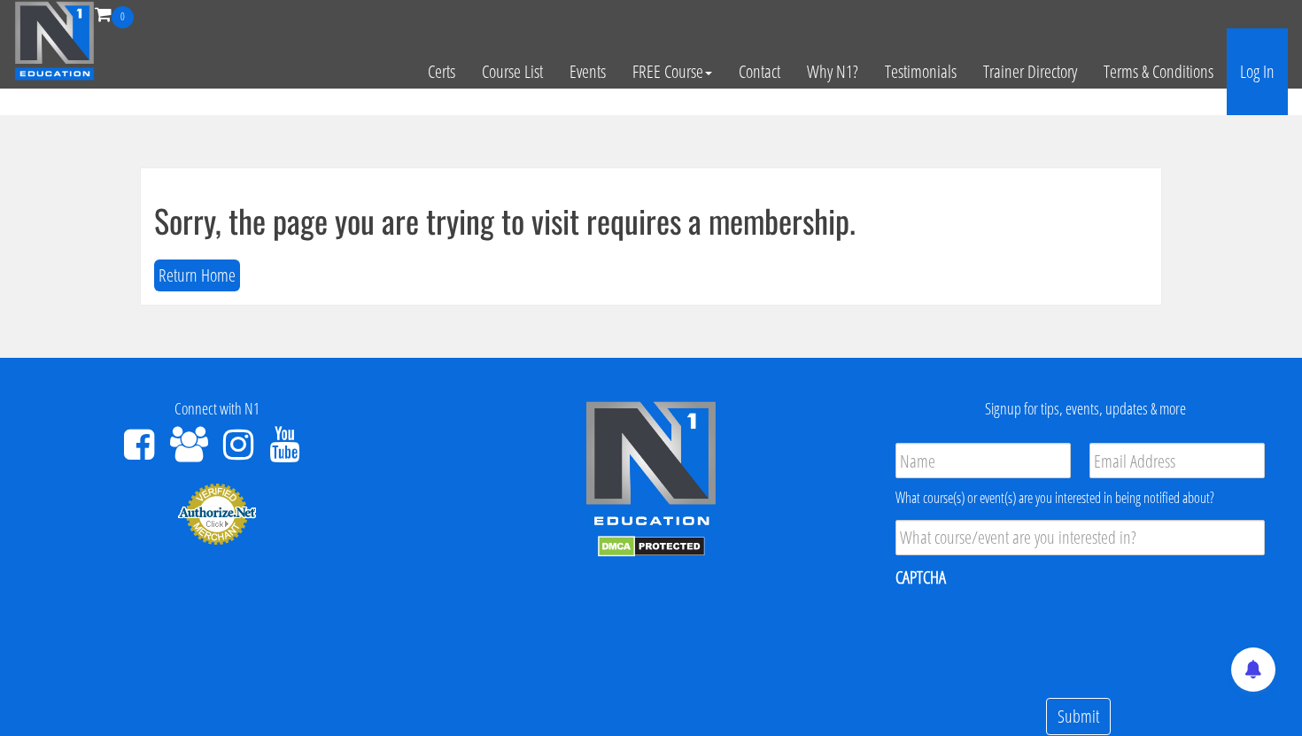
click at [1254, 81] on link "Log In" at bounding box center [1257, 71] width 61 height 87
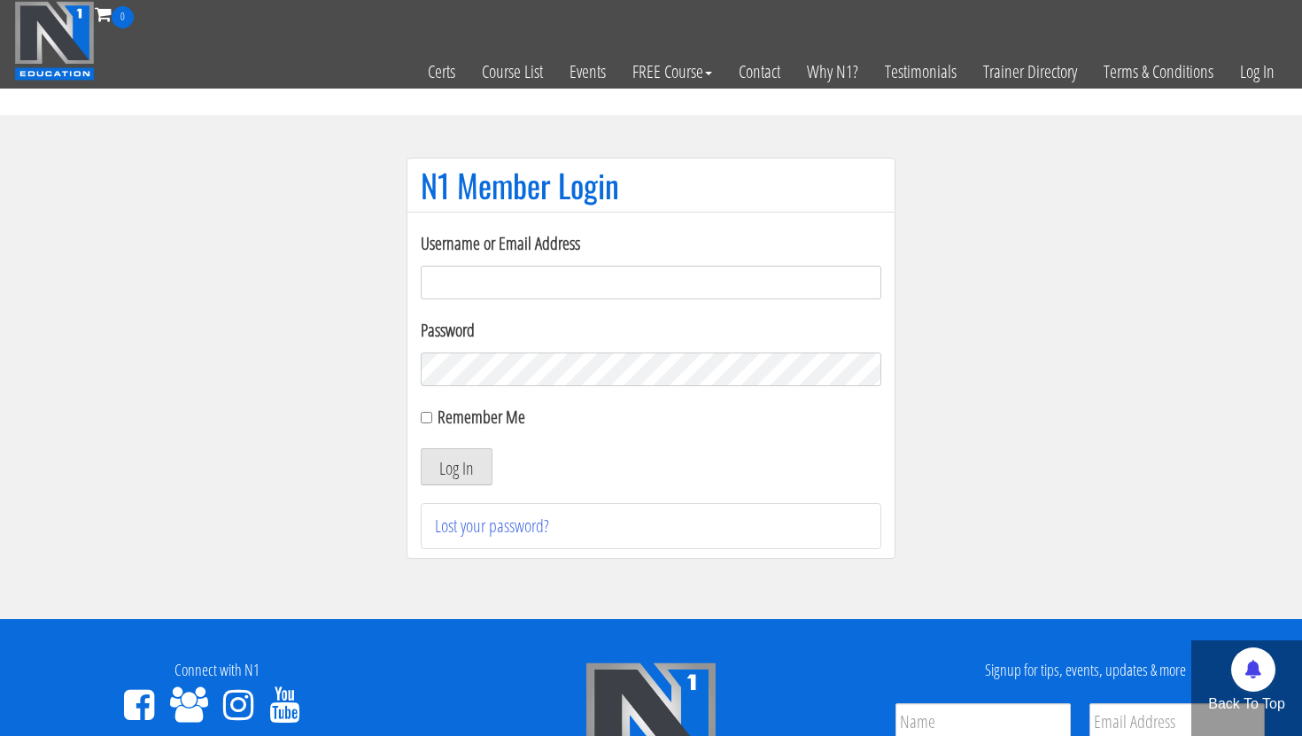
click at [584, 272] on input "Username or Email Address" at bounding box center [651, 283] width 460 height 34
type input "[EMAIL_ADDRESS][DOMAIN_NAME]"
click at [463, 468] on button "Log In" at bounding box center [457, 466] width 72 height 37
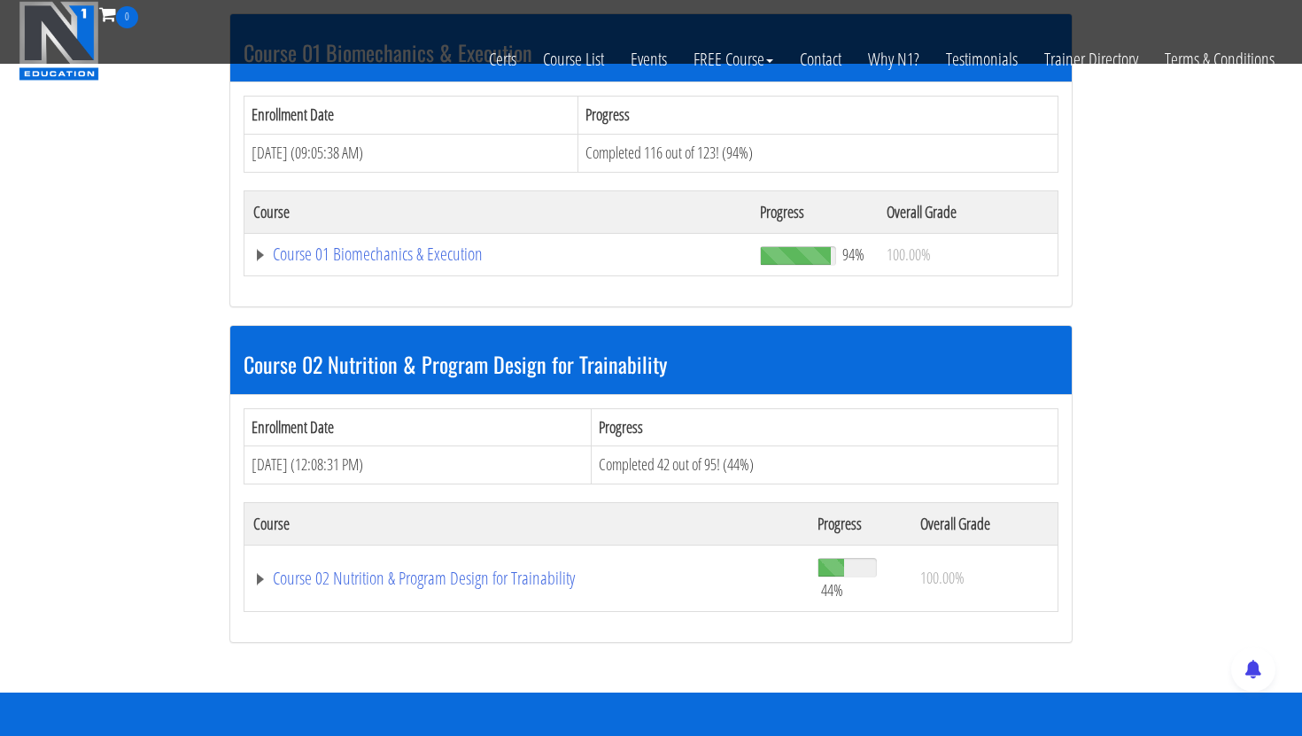
scroll to position [564, 0]
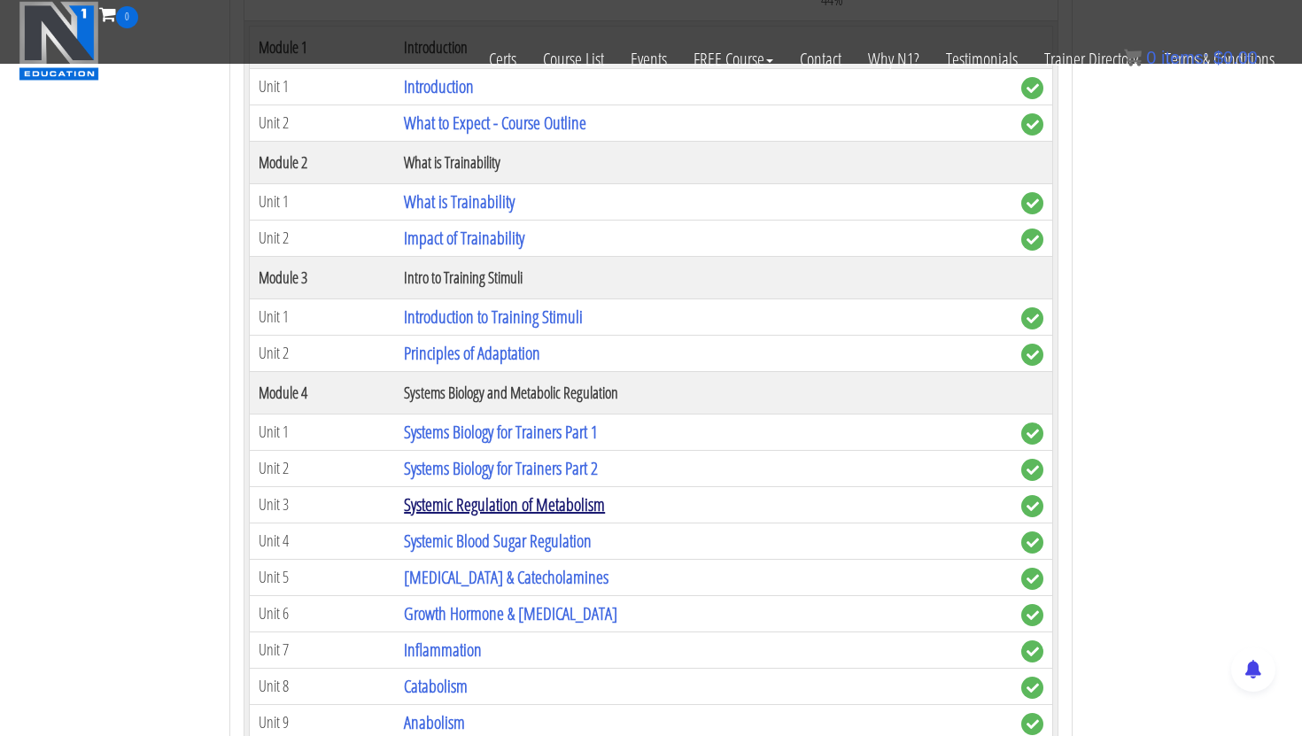
scroll to position [1153, 0]
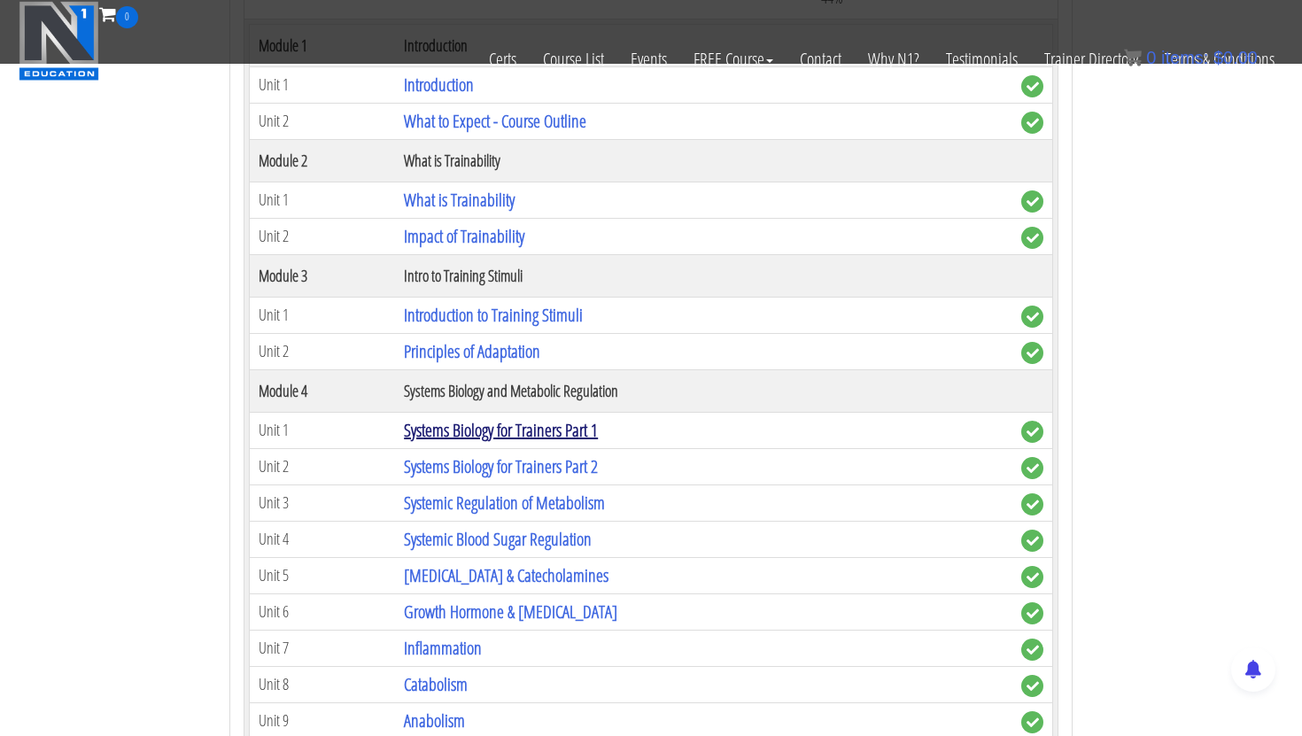
click at [491, 437] on link "Systems Biology for Trainers Part 1" at bounding box center [501, 430] width 194 height 24
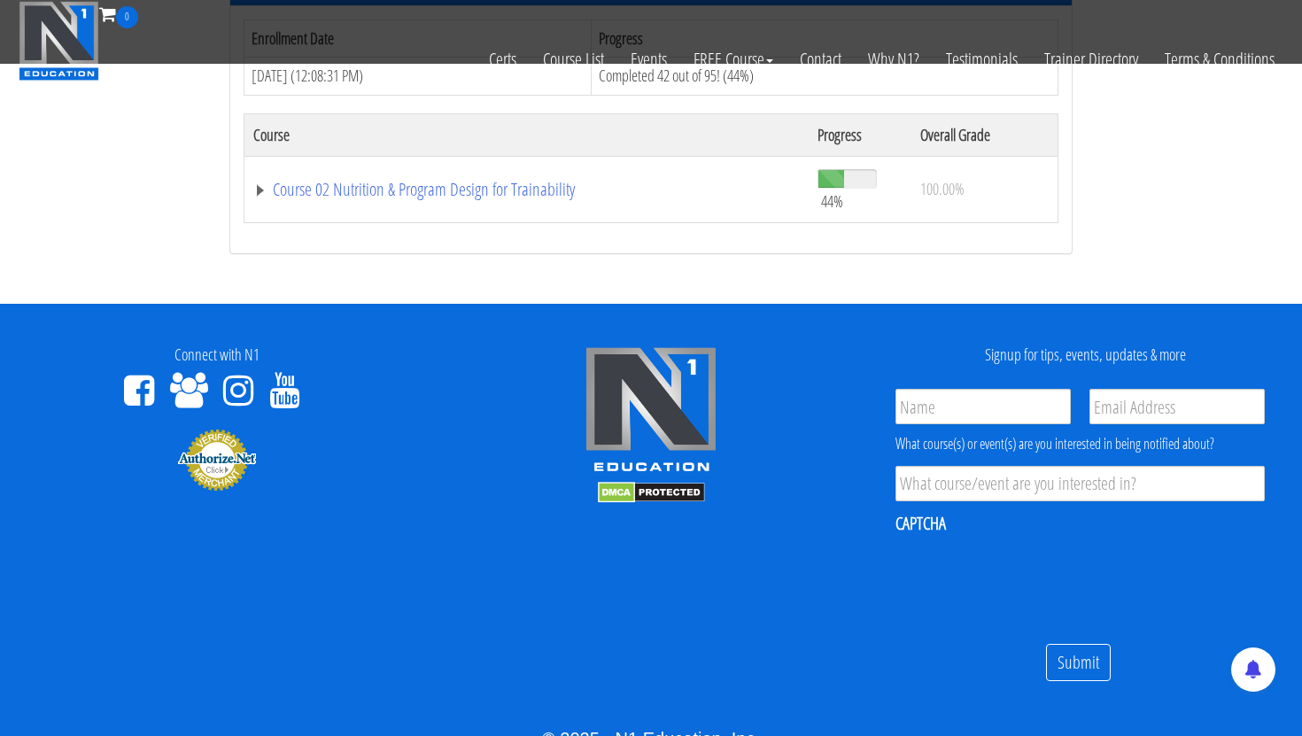
scroll to position [948, 0]
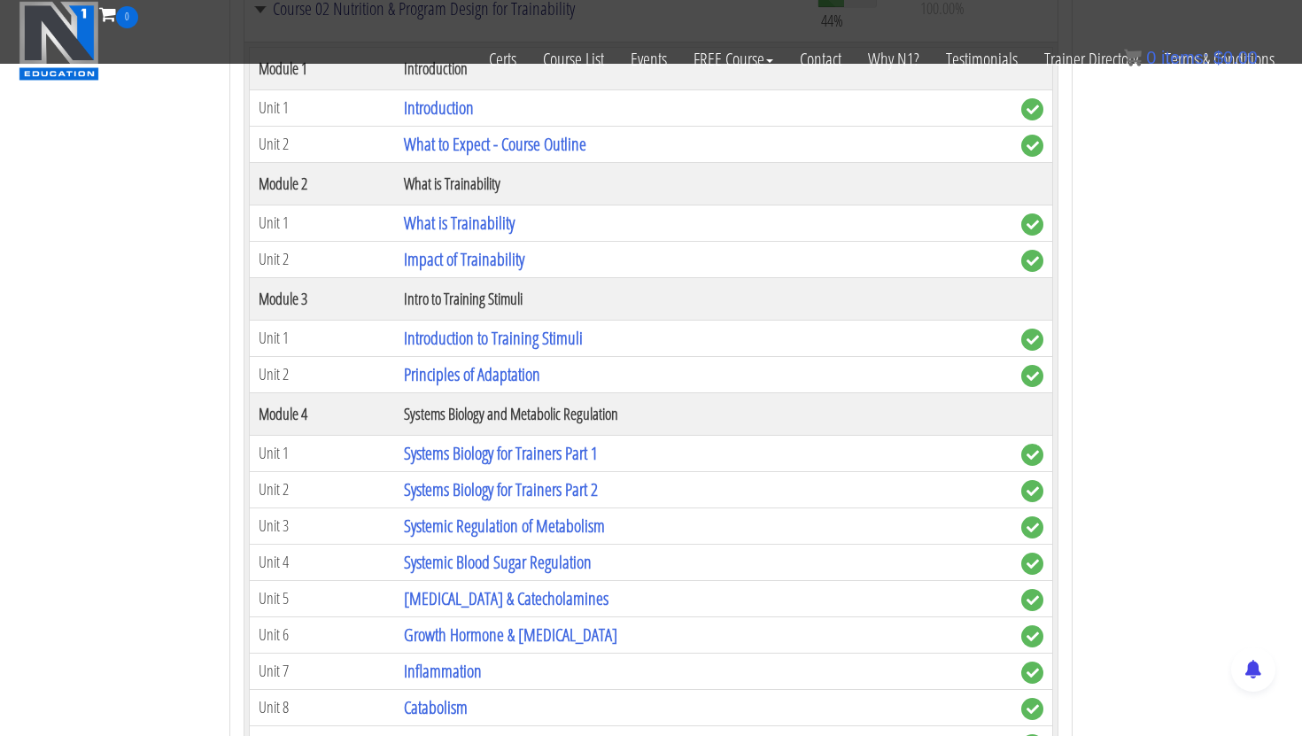
scroll to position [1307, 0]
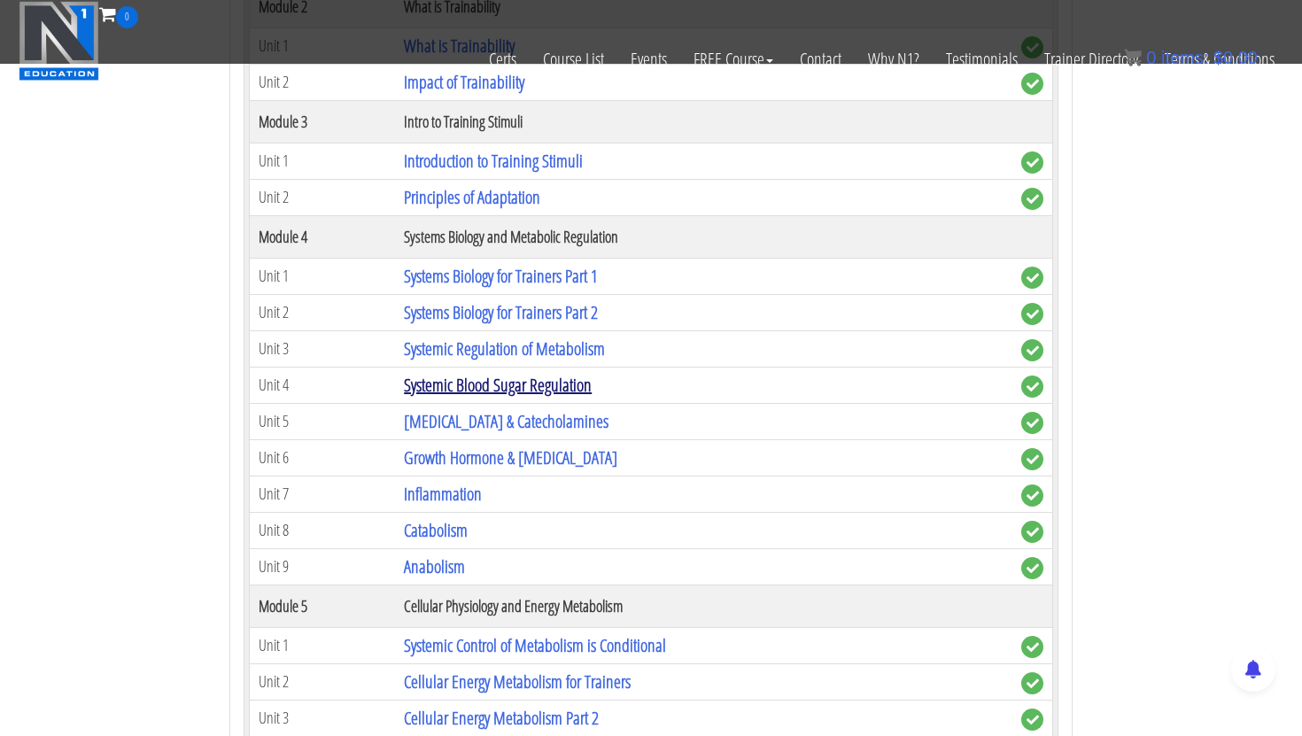
click at [496, 389] on link "Systemic Blood Sugar Regulation" at bounding box center [498, 385] width 188 height 24
click at [464, 411] on link "Cortisol & Catecholamines" at bounding box center [506, 421] width 205 height 24
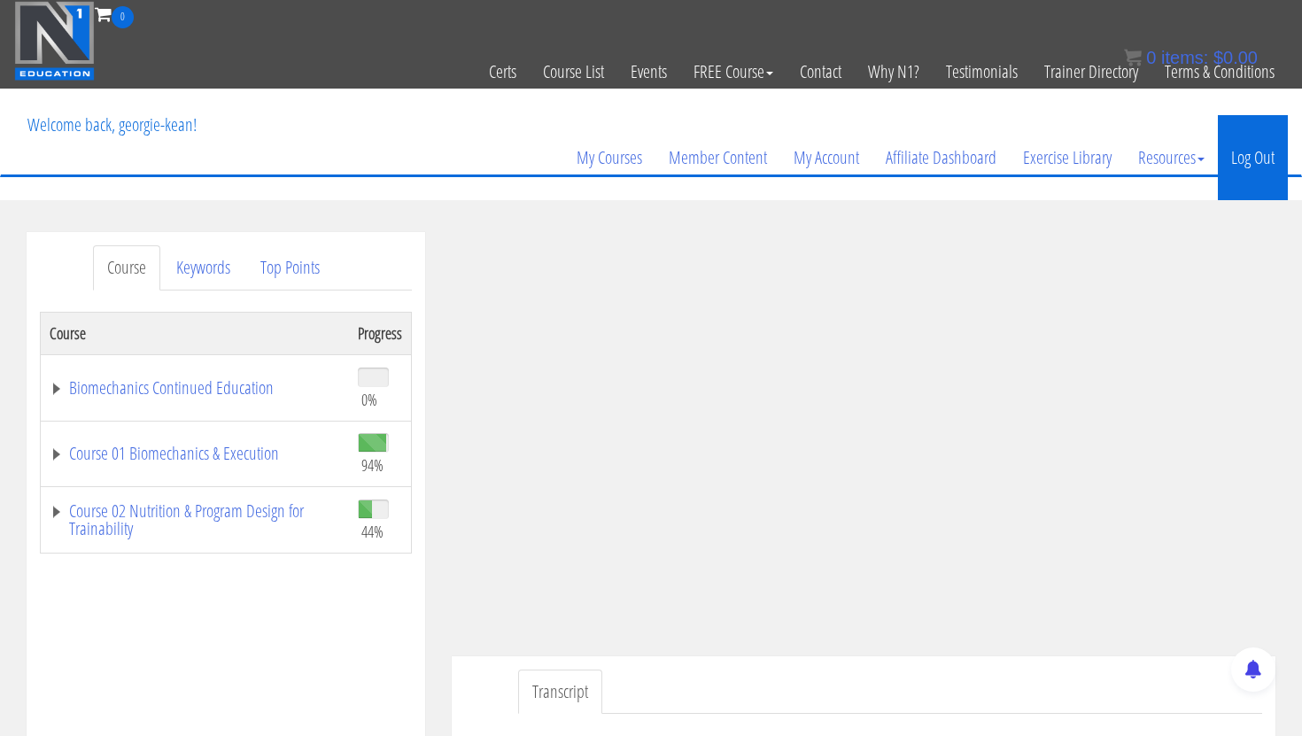
click at [1254, 153] on link "Log Out" at bounding box center [1253, 157] width 70 height 85
